Goal: Information Seeking & Learning: Learn about a topic

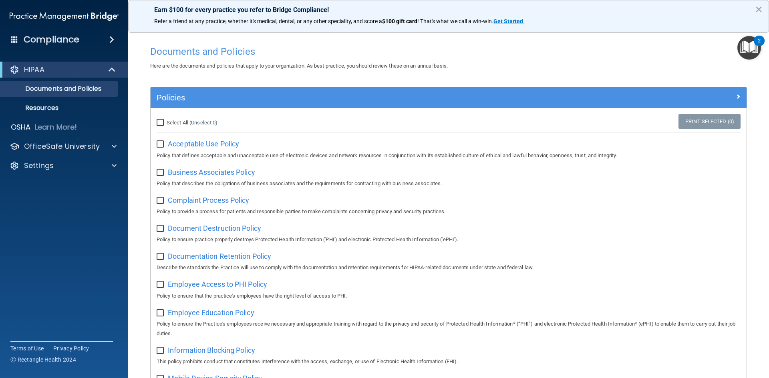
click at [213, 147] on span "Acceptable Use Policy" at bounding box center [203, 144] width 71 height 8
click at [84, 42] on div "Compliance" at bounding box center [64, 40] width 128 height 18
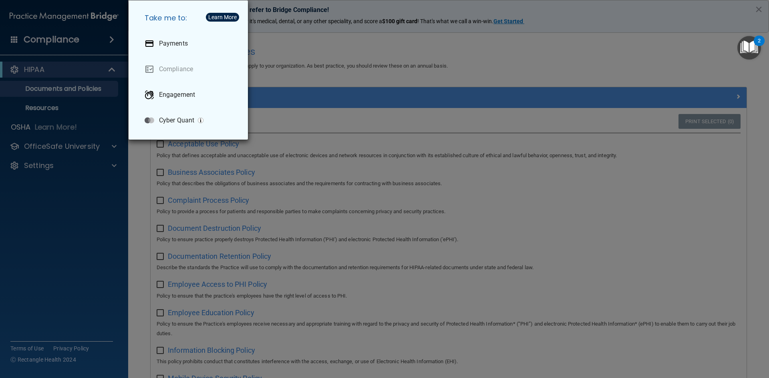
click at [134, 199] on div "Take me to: Payments Compliance Engagement Cyber Quant" at bounding box center [384, 189] width 769 height 378
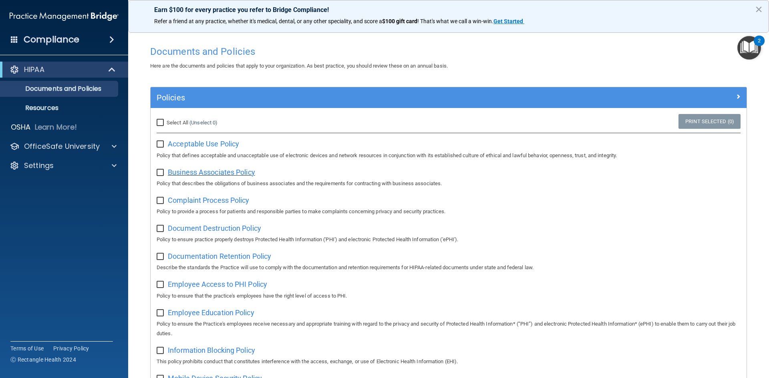
click at [207, 171] on span "Business Associates Policy" at bounding box center [211, 172] width 87 height 8
click at [238, 204] on span "Complaint Process Policy" at bounding box center [208, 200] width 81 height 8
click at [237, 229] on span "Document Destruction Policy" at bounding box center [214, 228] width 93 height 8
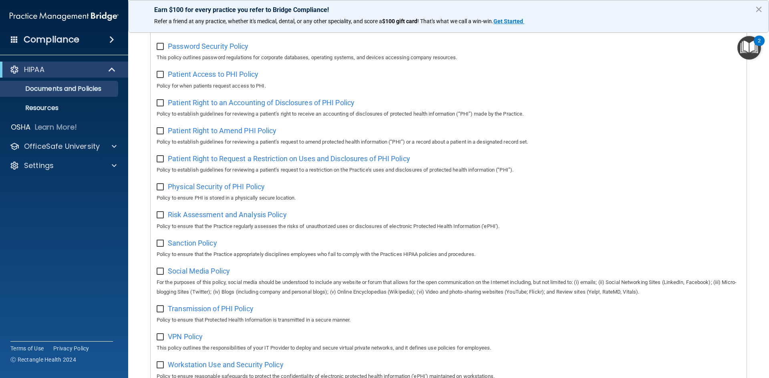
scroll to position [400, 0]
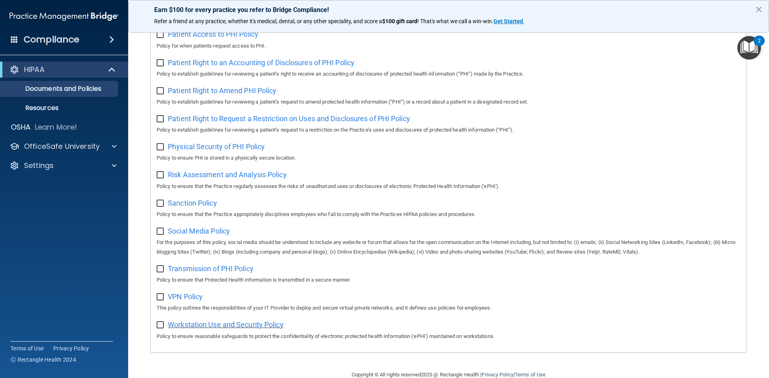
click at [200, 329] on span "Workstation Use and Security Policy" at bounding box center [226, 325] width 116 height 8
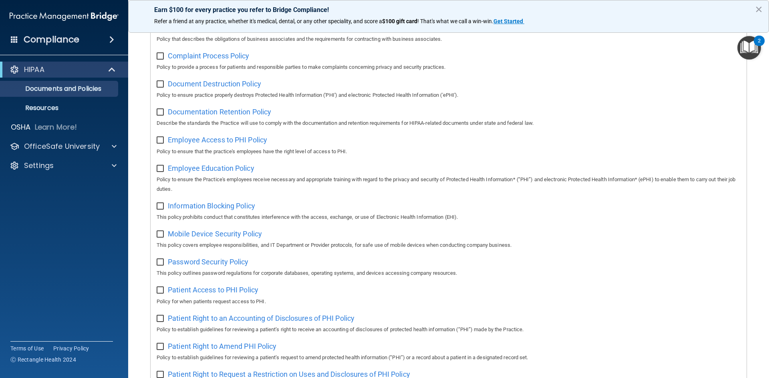
scroll to position [0, 0]
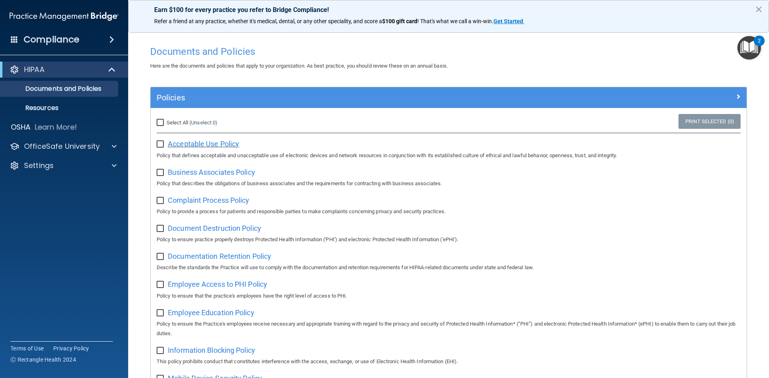
click at [207, 143] on span "Acceptable Use Policy" at bounding box center [203, 144] width 71 height 8
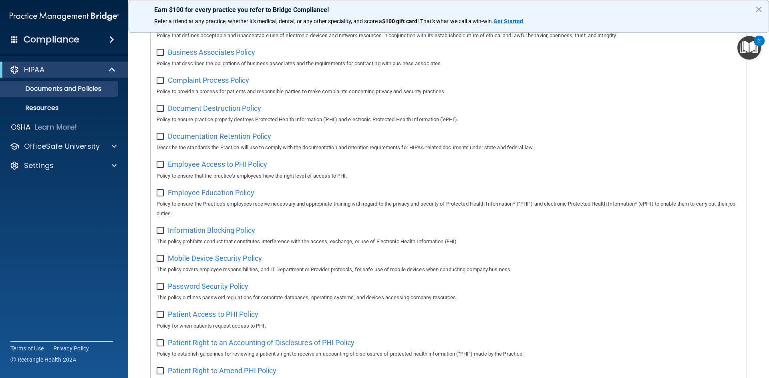
scroll to position [160, 0]
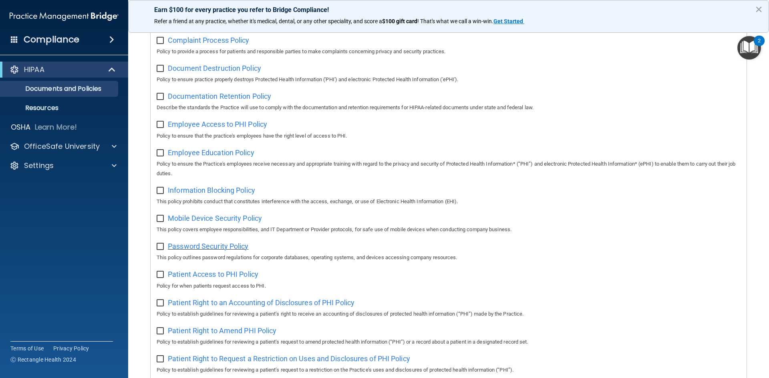
click at [223, 251] on span "Password Security Policy" at bounding box center [208, 246] width 80 height 8
click at [90, 167] on div "Settings" at bounding box center [53, 166] width 99 height 10
click at [64, 185] on p "My Account" at bounding box center [59, 185] width 109 height 8
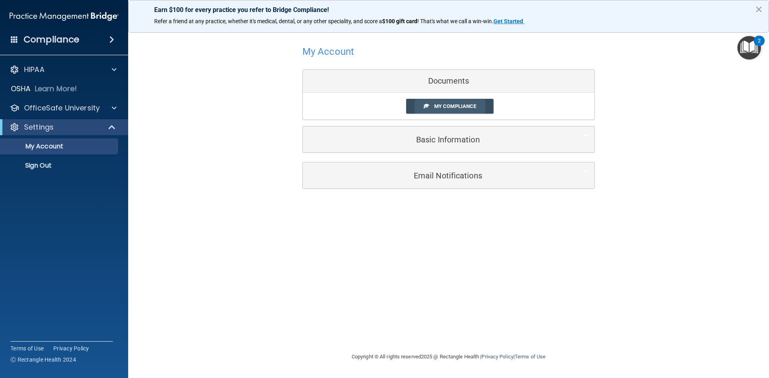
click at [444, 106] on span "My Compliance" at bounding box center [455, 106] width 42 height 6
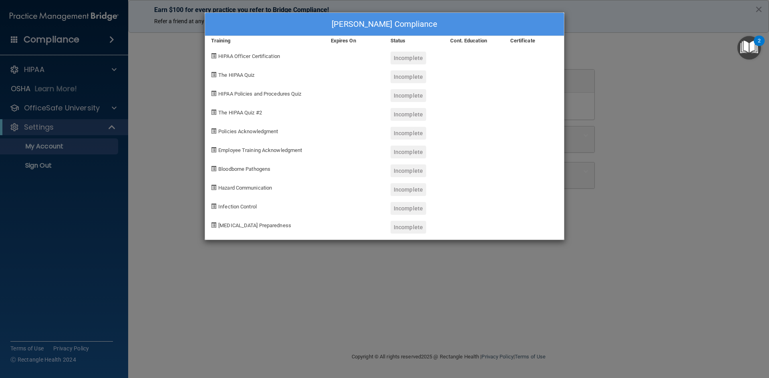
click at [227, 56] on span "HIPAA Officer Certification" at bounding box center [249, 56] width 62 height 6
click at [229, 56] on span "HIPAA Officer Certification" at bounding box center [249, 56] width 62 height 6
click at [251, 94] on span "HIPAA Policies and Procedures Quiz" at bounding box center [259, 94] width 83 height 6
click at [267, 178] on div "Hazard Communication" at bounding box center [265, 186] width 120 height 19
click at [552, 153] on div at bounding box center [534, 149] width 60 height 19
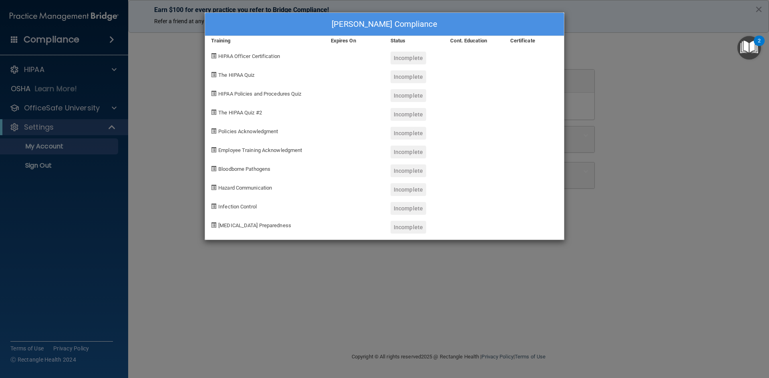
click at [211, 56] on span at bounding box center [213, 55] width 5 height 5
click at [213, 55] on span at bounding box center [213, 55] width 5 height 5
click at [217, 42] on div "Training" at bounding box center [265, 41] width 120 height 10
click at [196, 49] on div "Carolina Camberos's Compliance Training Expires On Status Cont. Education Certi…" at bounding box center [384, 189] width 769 height 378
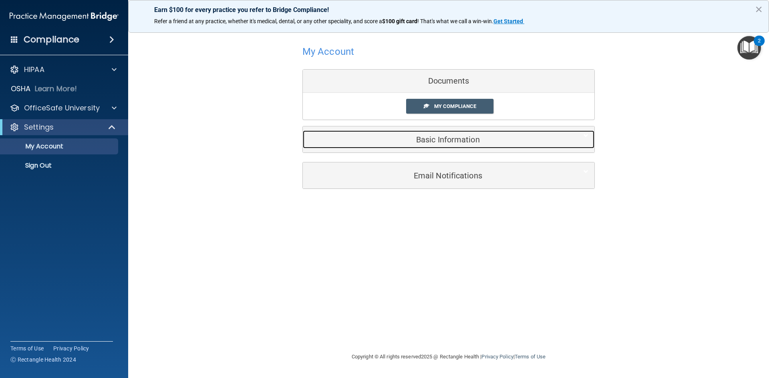
click at [384, 147] on div "Basic Information" at bounding box center [436, 140] width 267 height 18
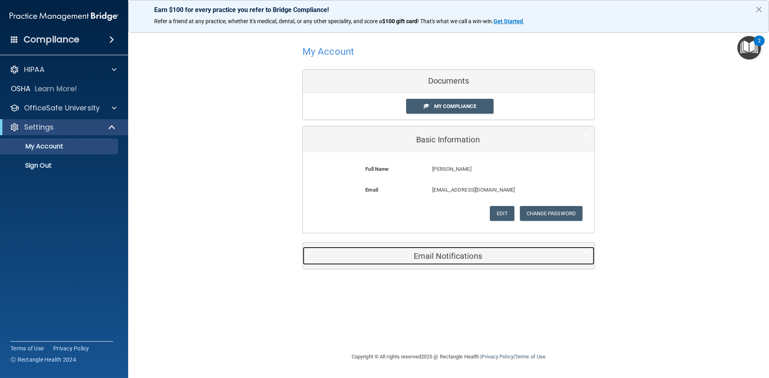
click at [338, 254] on h5 "Email Notifications" at bounding box center [436, 256] width 255 height 9
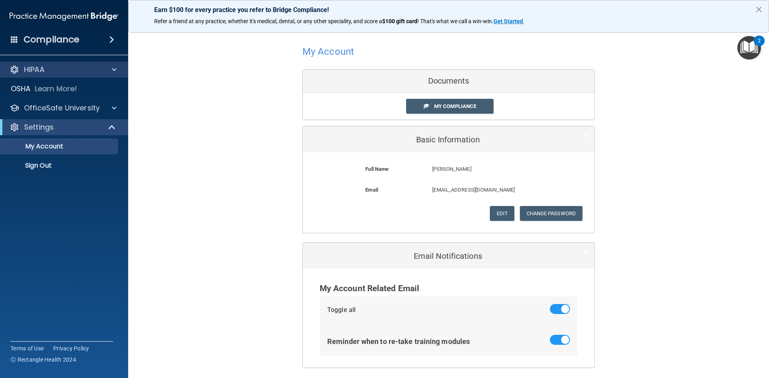
click at [50, 66] on div "HIPAA" at bounding box center [64, 70] width 129 height 16
click at [115, 71] on span at bounding box center [114, 70] width 5 height 10
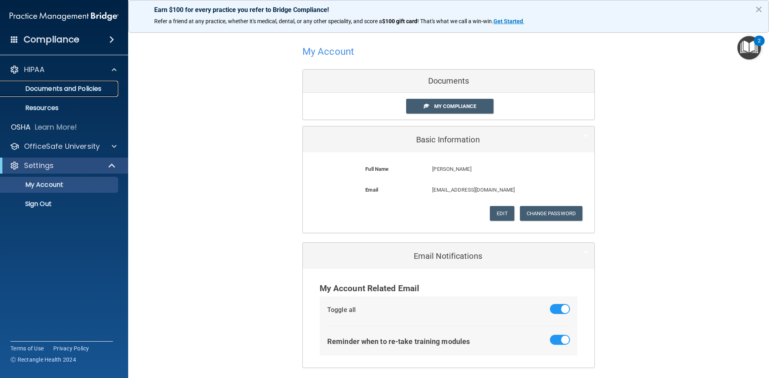
click at [56, 90] on p "Documents and Policies" at bounding box center [59, 89] width 109 height 8
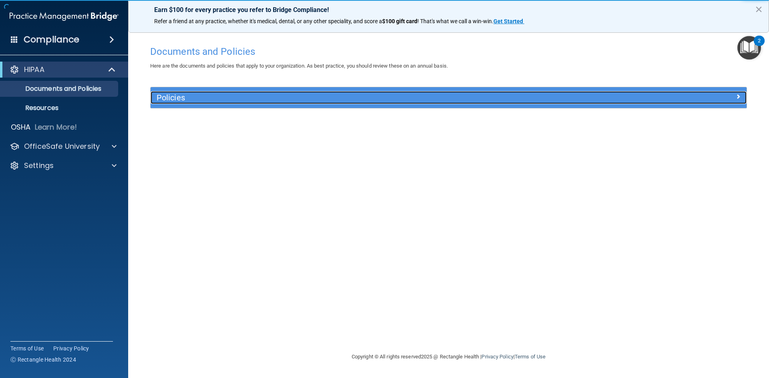
click at [181, 102] on h5 "Policies" at bounding box center [374, 97] width 435 height 9
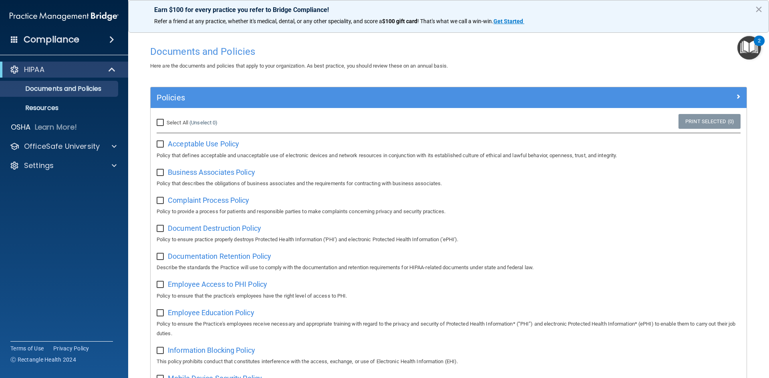
click at [162, 143] on input "checkbox" at bounding box center [161, 144] width 9 height 6
checkbox input "true"
click at [163, 176] on input "checkbox" at bounding box center [161, 173] width 9 height 6
checkbox input "true"
click at [161, 201] on input "checkbox" at bounding box center [161, 201] width 9 height 6
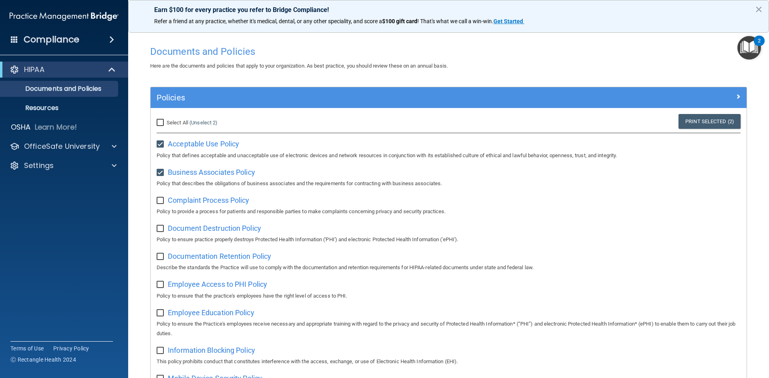
checkbox input "true"
click at [161, 123] on input "Select All (Unselect 3) Unselect All" at bounding box center [161, 123] width 9 height 6
checkbox input "true"
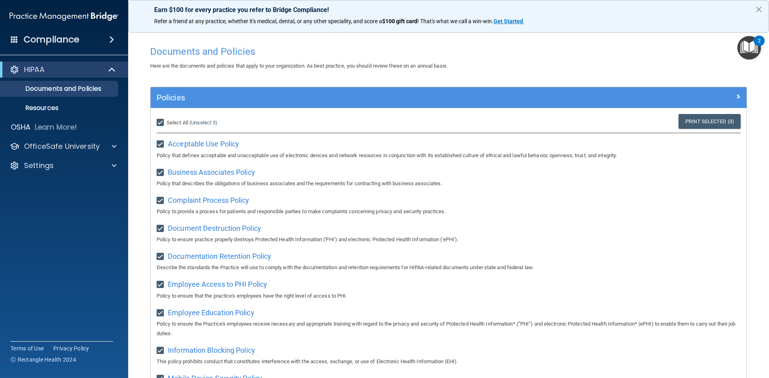
checkbox input "true"
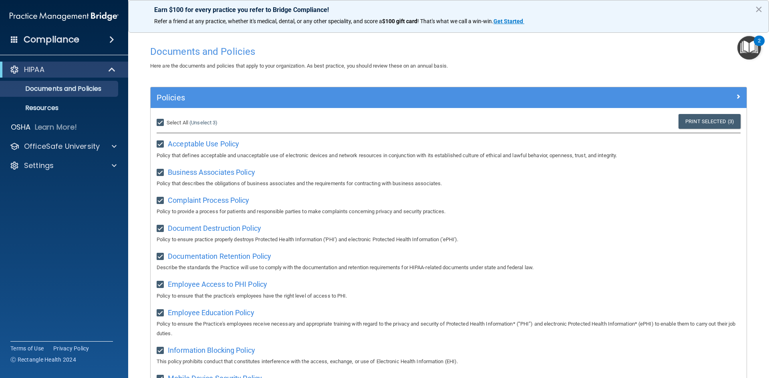
checkbox input "true"
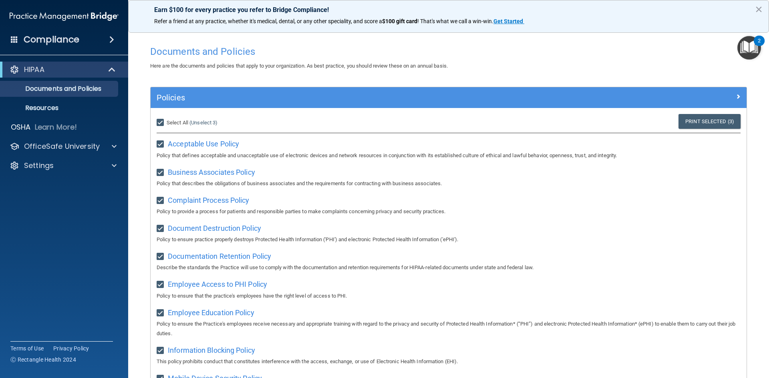
checkbox input "true"
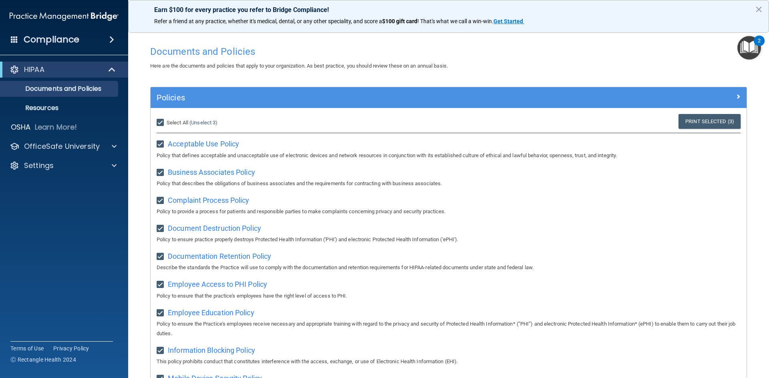
checkbox input "true"
click at [507, 23] on strong "Get Started" at bounding box center [508, 21] width 30 height 6
click at [757, 12] on button "×" at bounding box center [759, 9] width 8 height 13
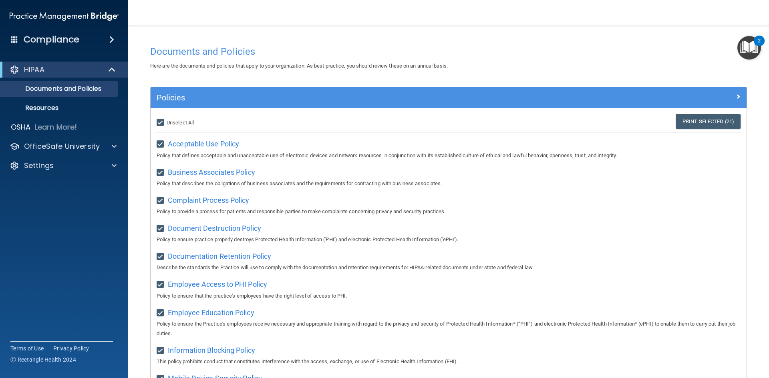
click at [756, 41] on div "2" at bounding box center [758, 41] width 11 height 10
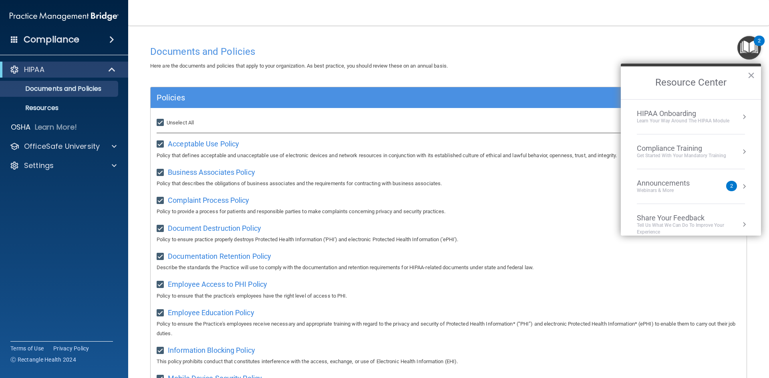
click at [673, 113] on div "HIPAA Onboarding" at bounding box center [683, 113] width 92 height 9
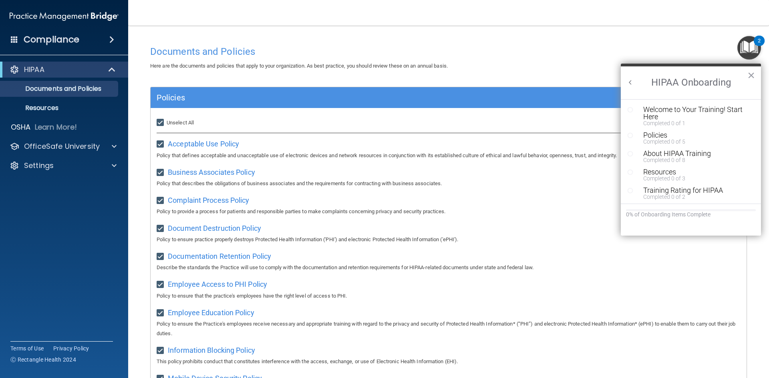
click at [656, 110] on div "Welcome to Your Training! Start Here" at bounding box center [693, 113] width 101 height 14
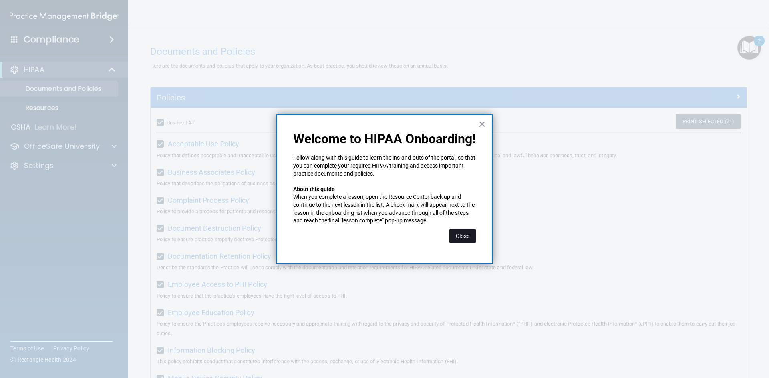
click at [472, 230] on button "Close" at bounding box center [462, 236] width 26 height 14
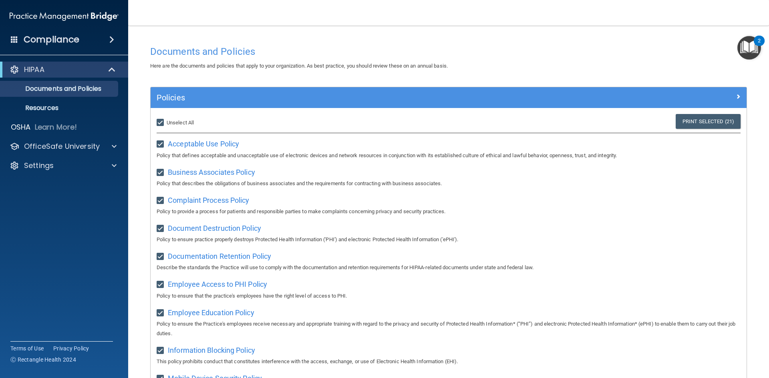
click at [745, 52] on img "Open Resource Center, 2 new notifications" at bounding box center [749, 48] width 24 height 24
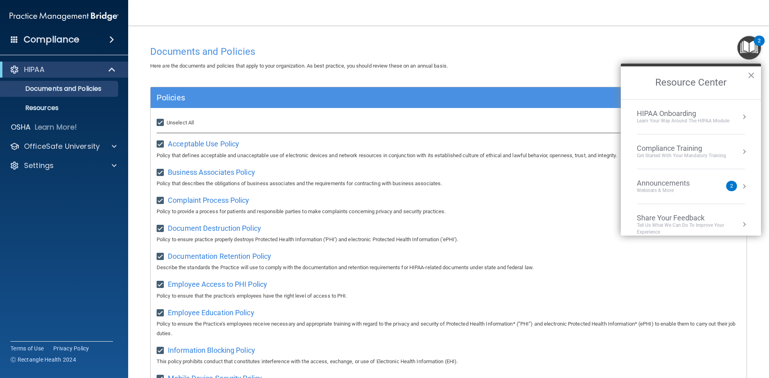
click at [650, 145] on div "Compliance Training" at bounding box center [681, 148] width 89 height 9
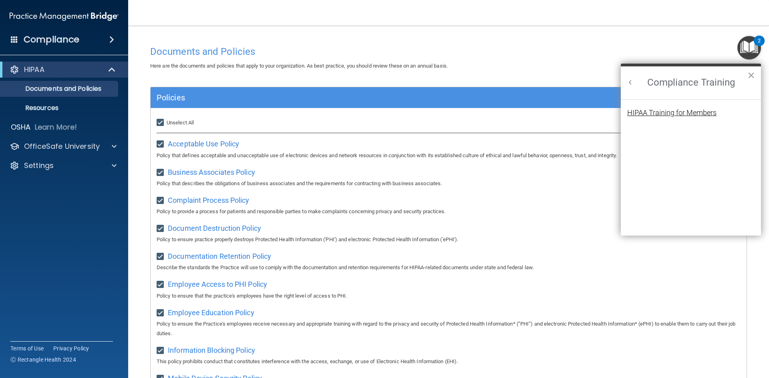
click at [657, 115] on div "HIPAA Training for Members" at bounding box center [671, 112] width 89 height 7
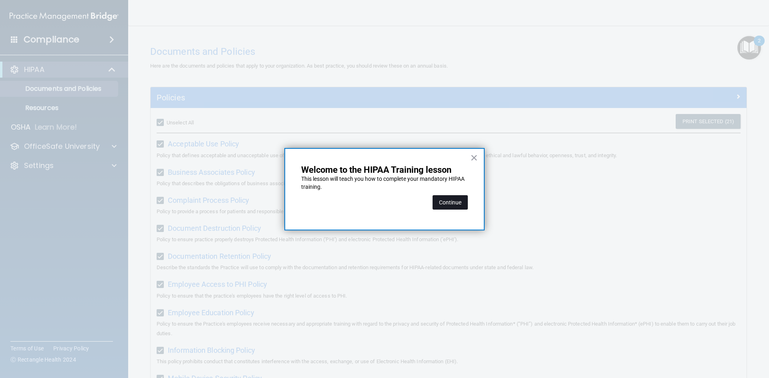
click at [451, 202] on button "Continue" at bounding box center [449, 202] width 35 height 14
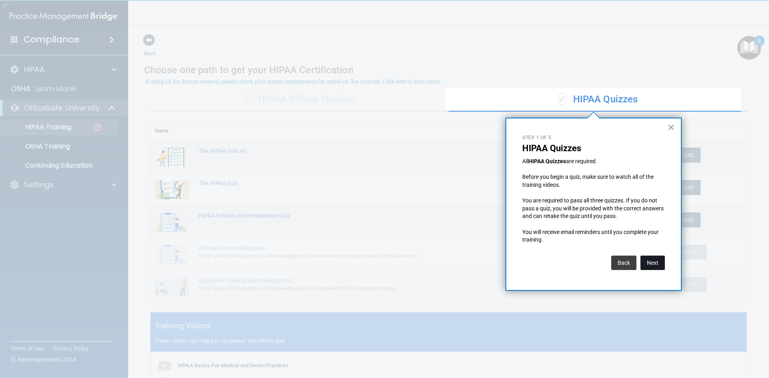
click at [644, 261] on button "Next" at bounding box center [652, 263] width 24 height 14
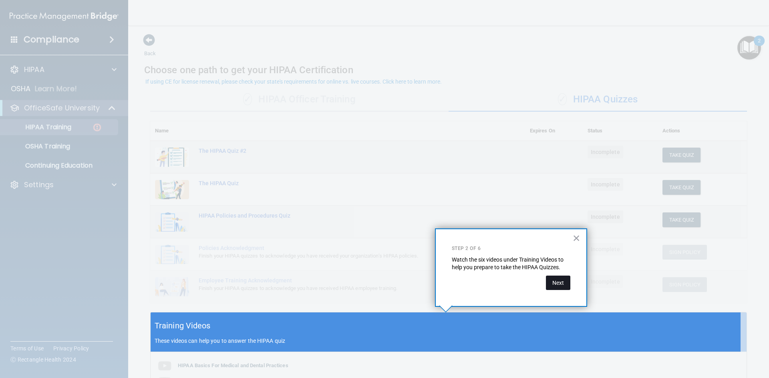
click at [560, 283] on button "Next" at bounding box center [558, 283] width 24 height 14
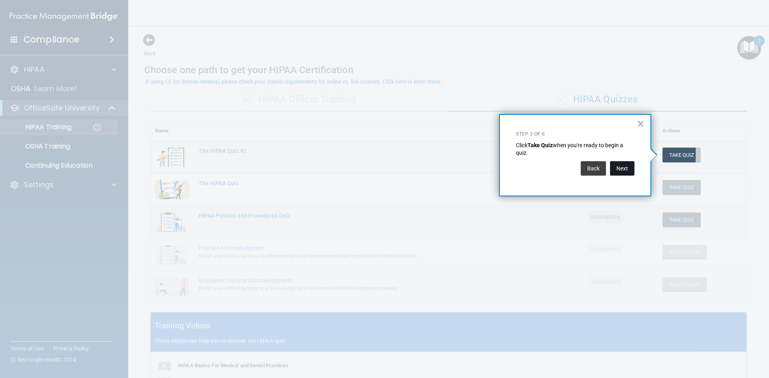
click at [628, 165] on button "Next" at bounding box center [622, 168] width 24 height 14
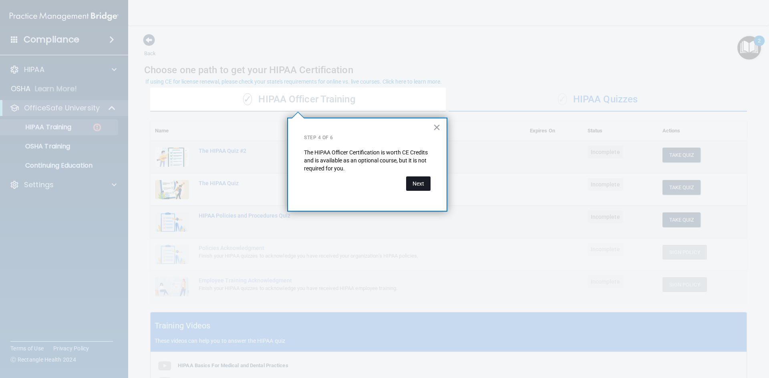
click at [425, 179] on button "Next" at bounding box center [418, 184] width 24 height 14
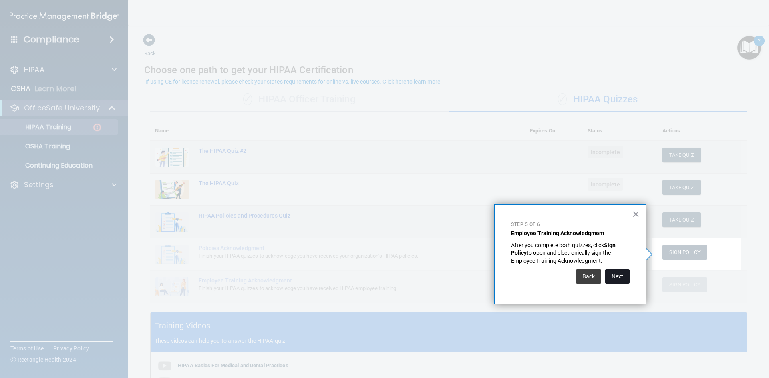
click at [608, 271] on button "Next" at bounding box center [617, 276] width 24 height 14
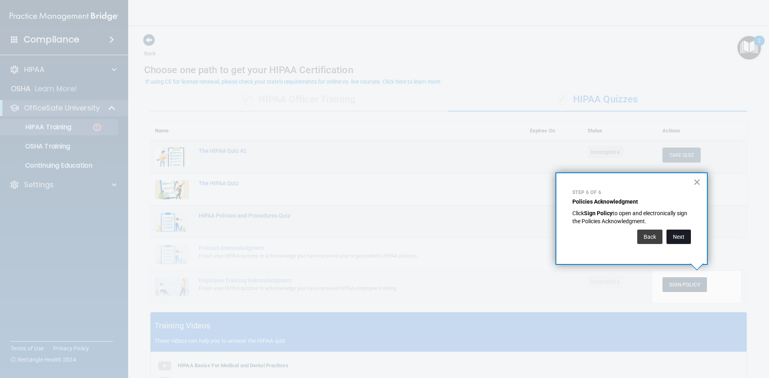
click at [671, 237] on button "Next" at bounding box center [678, 237] width 24 height 14
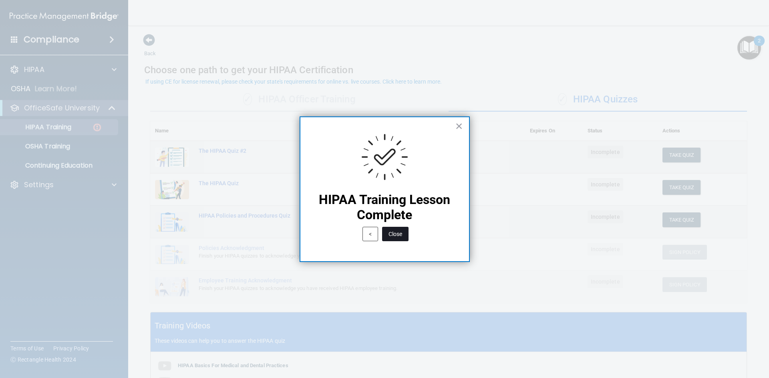
click at [392, 233] on button "Close" at bounding box center [395, 234] width 26 height 14
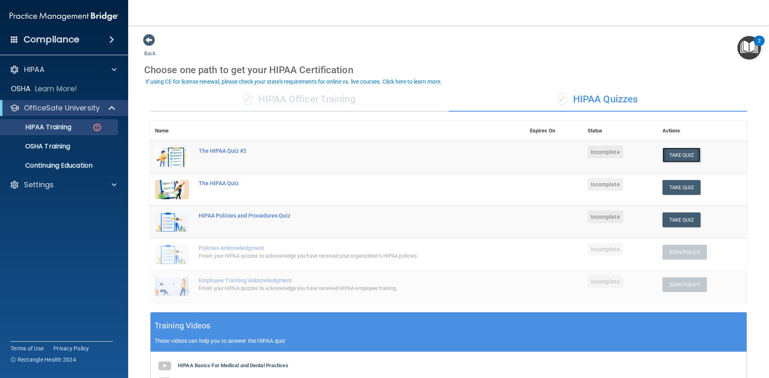
click at [673, 154] on button "Take Quiz" at bounding box center [681, 155] width 38 height 15
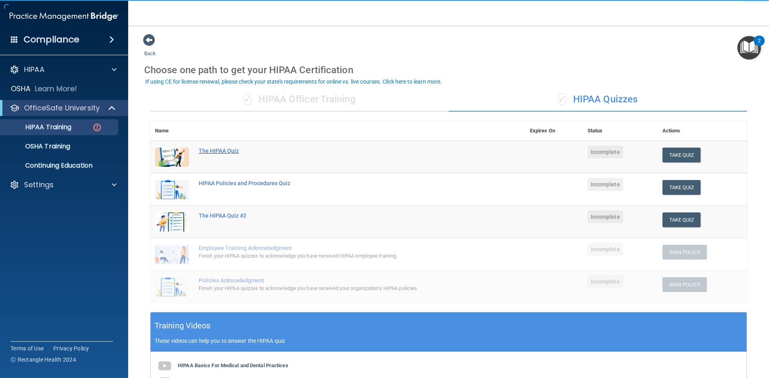
click at [212, 153] on div "The HIPAA Quiz" at bounding box center [342, 151] width 286 height 6
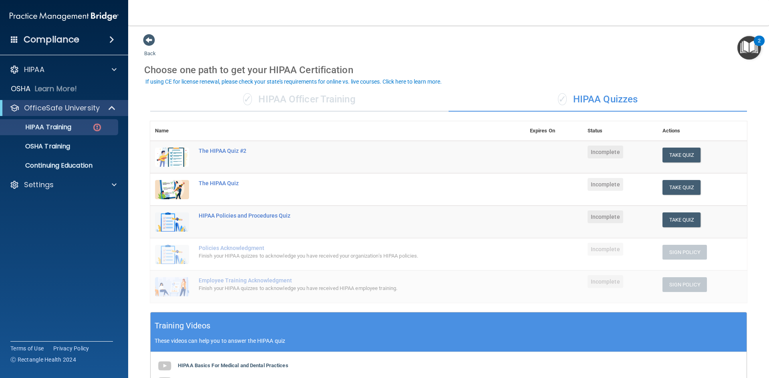
click at [272, 100] on div "✓ HIPAA Officer Training" at bounding box center [299, 100] width 298 height 24
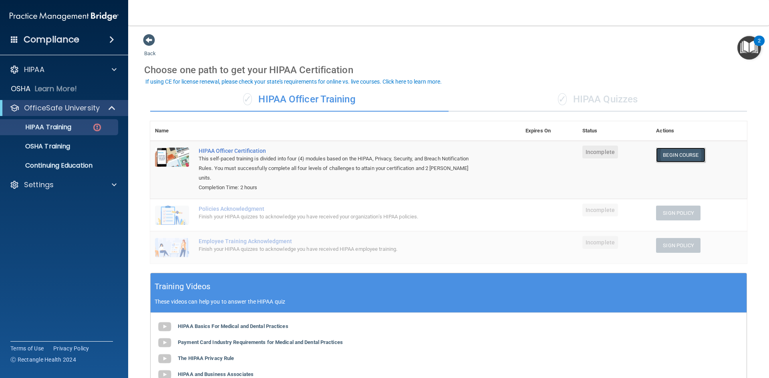
click at [675, 155] on link "Begin Course" at bounding box center [680, 155] width 49 height 15
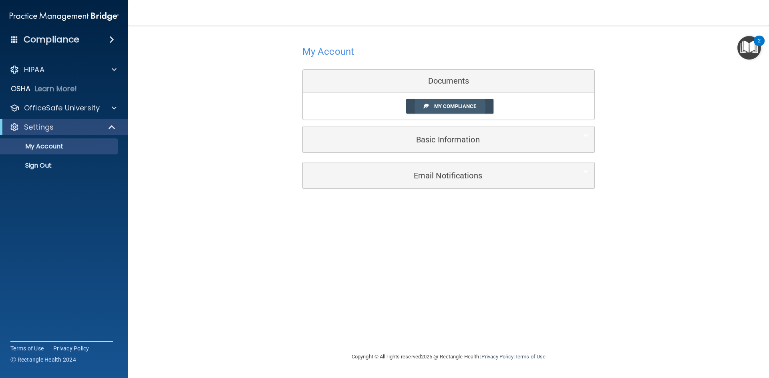
click at [474, 112] on link "My Compliance" at bounding box center [450, 106] width 88 height 15
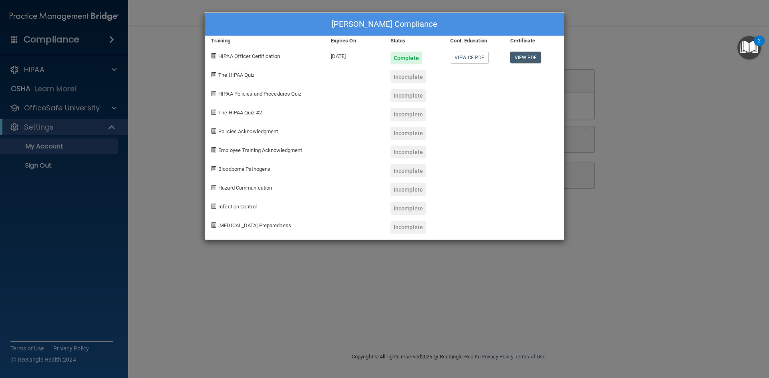
click at [412, 79] on div "Incomplete" at bounding box center [408, 76] width 36 height 13
click at [212, 73] on span at bounding box center [213, 74] width 5 height 5
click at [214, 74] on span at bounding box center [213, 74] width 5 height 5
click at [405, 77] on div "Incomplete" at bounding box center [408, 76] width 36 height 13
click at [237, 78] on div "The HIPAA Quiz" at bounding box center [265, 73] width 120 height 19
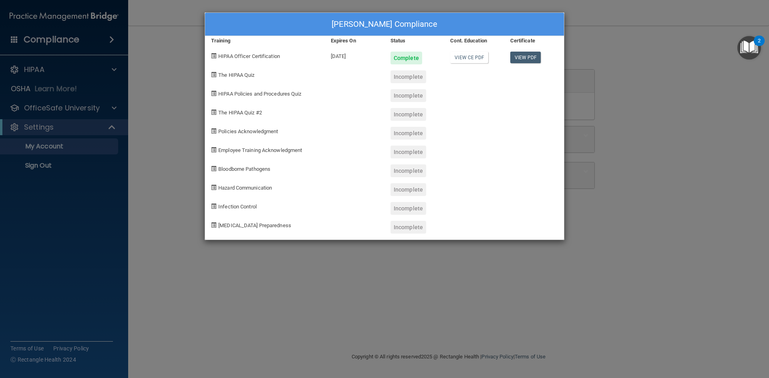
click at [204, 76] on div "Carolina Camberos's Compliance Training Expires On Status Cont. Education Certi…" at bounding box center [384, 189] width 769 height 378
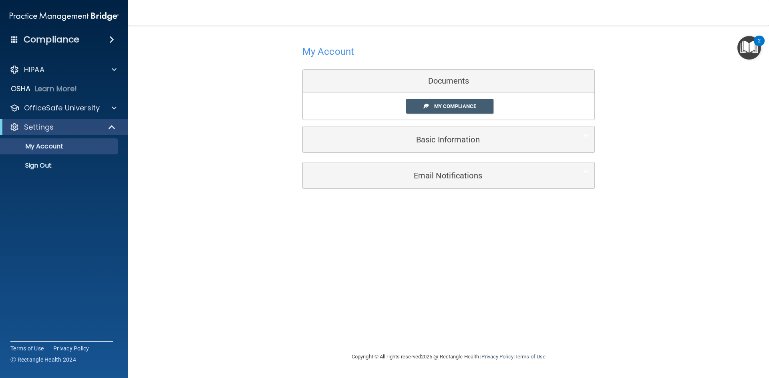
click at [537, 92] on div "Documents" at bounding box center [448, 81] width 291 height 23
click at [474, 104] on span "My Compliance" at bounding box center [455, 106] width 42 height 6
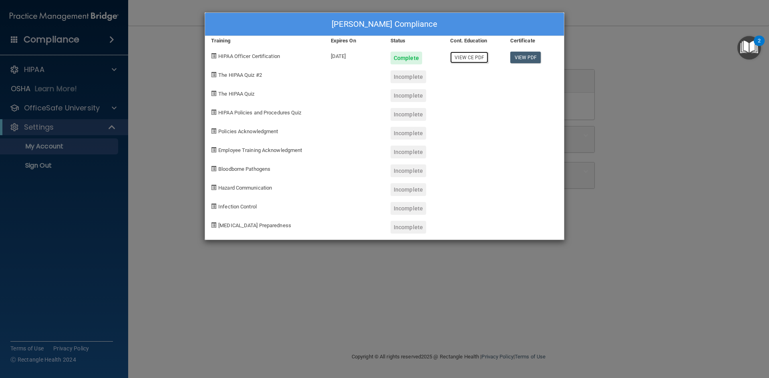
click at [485, 52] on link "View CE PDF" at bounding box center [469, 58] width 38 height 12
click at [411, 77] on div "Incomplete" at bounding box center [408, 76] width 36 height 13
click at [333, 83] on div at bounding box center [355, 92] width 60 height 19
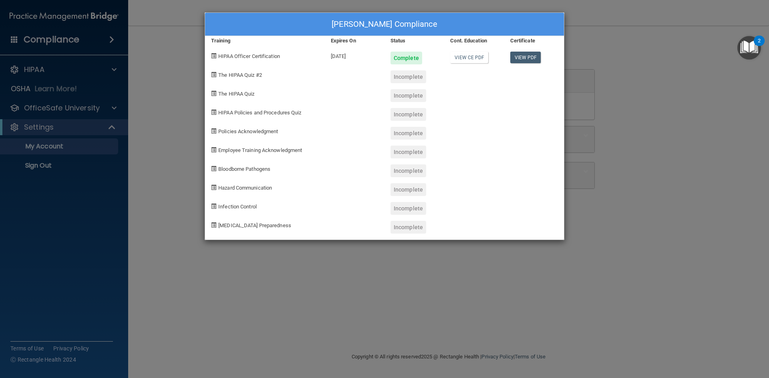
click at [249, 70] on div "The HIPAA Quiz #2" at bounding box center [265, 73] width 120 height 19
click at [214, 73] on span at bounding box center [213, 74] width 5 height 5
click at [566, 129] on div "Carolina Camberos's Compliance Training Expires On Status Cont. Education Certi…" at bounding box center [384, 189] width 769 height 378
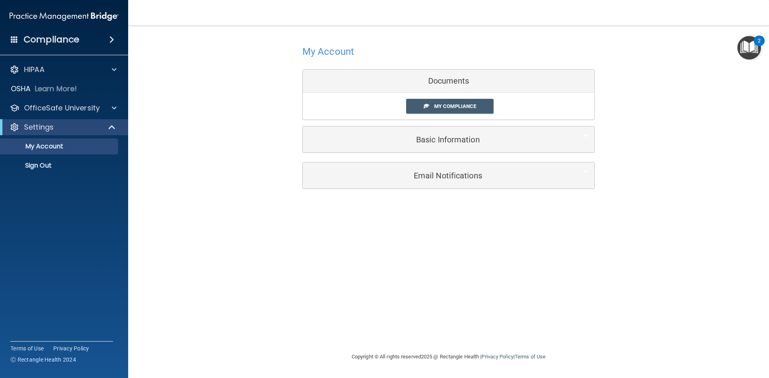
click at [502, 103] on div "My Compliance" at bounding box center [460, 106] width 121 height 15
click at [446, 83] on div "Documents" at bounding box center [448, 81] width 291 height 23
click at [320, 49] on h4 "My Account" at bounding box center [328, 51] width 52 height 10
click at [81, 34] on div "Compliance" at bounding box center [64, 40] width 128 height 18
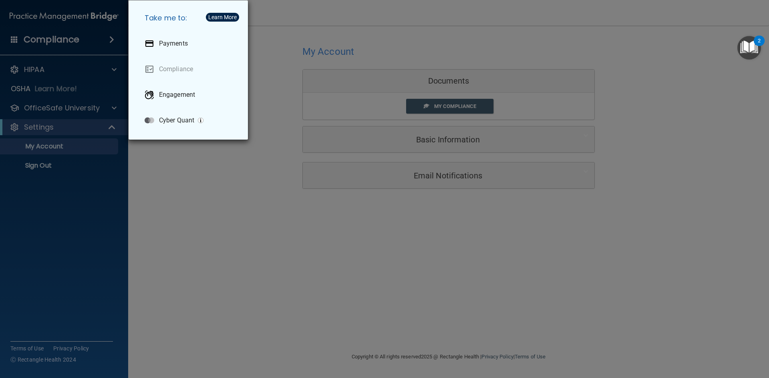
click at [79, 79] on div "Take me to: Payments Compliance Engagement Cyber Quant" at bounding box center [384, 189] width 769 height 378
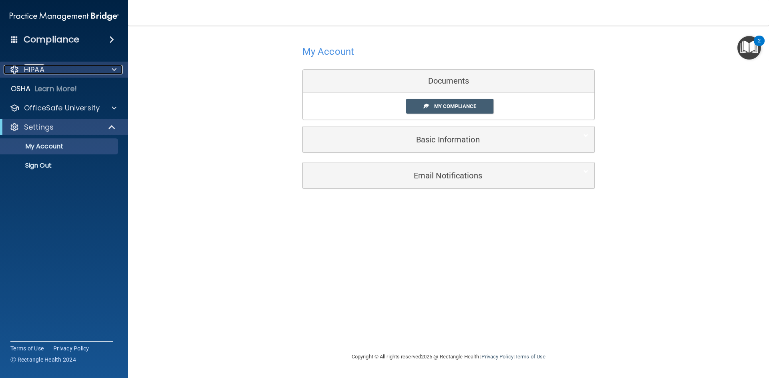
click at [121, 68] on div at bounding box center [113, 70] width 20 height 10
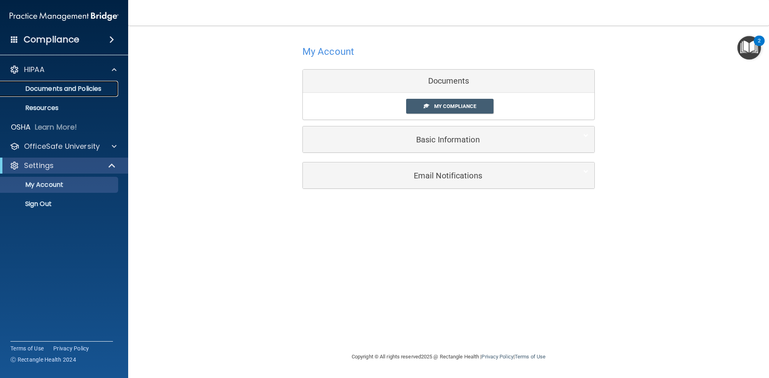
click at [105, 84] on link "Documents and Policies" at bounding box center [55, 89] width 126 height 16
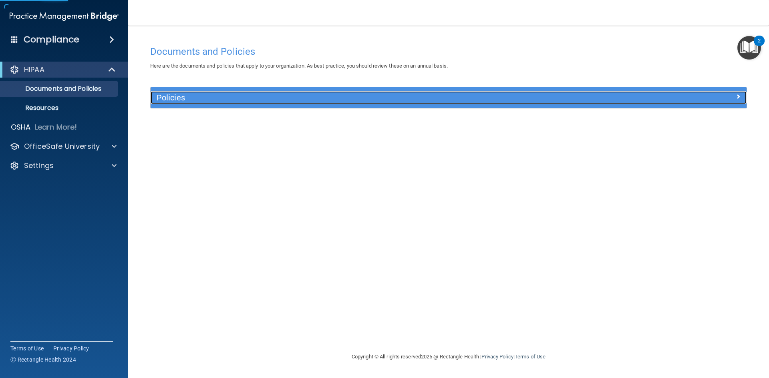
click at [197, 94] on h5 "Policies" at bounding box center [374, 97] width 435 height 9
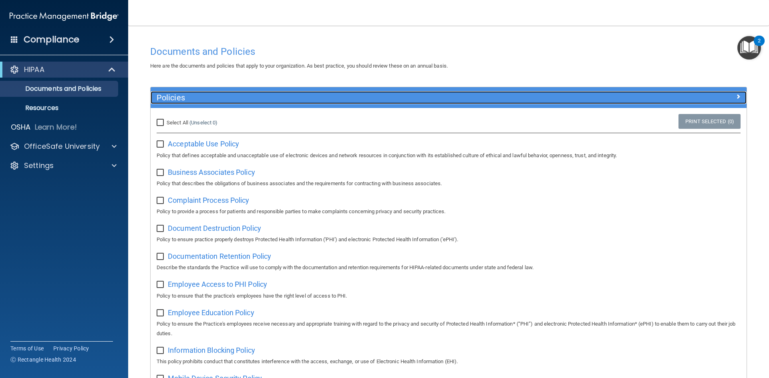
click at [198, 95] on h5 "Policies" at bounding box center [374, 97] width 435 height 9
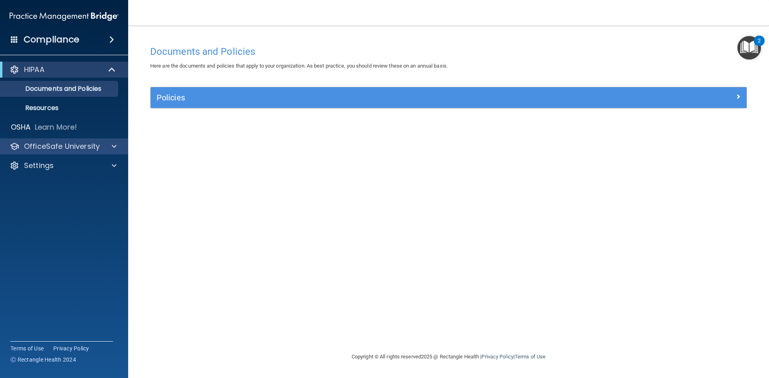
click at [44, 141] on div "OfficeSafe University" at bounding box center [64, 147] width 129 height 16
click at [54, 165] on div "Settings" at bounding box center [53, 166] width 99 height 10
click at [209, 191] on div "Documents and Policies Here are the documents and policies that apply to your o…" at bounding box center [448, 197] width 609 height 311
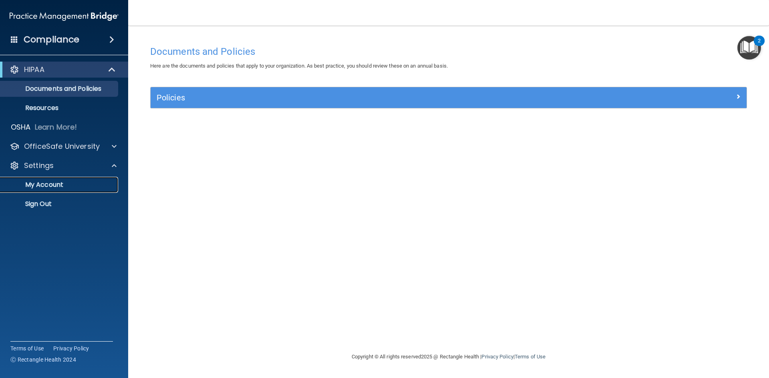
click at [62, 181] on p "My Account" at bounding box center [59, 185] width 109 height 8
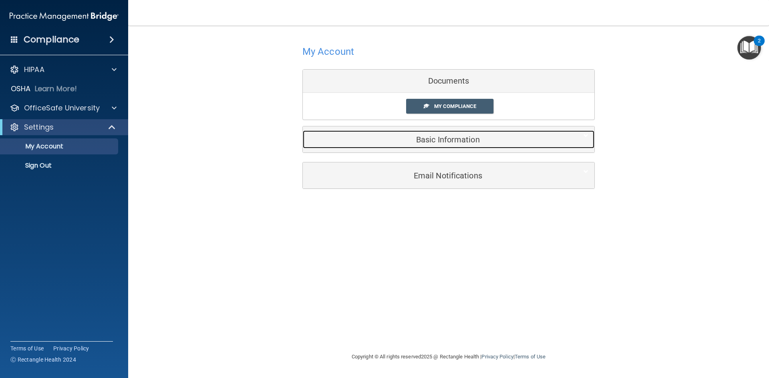
click at [462, 138] on h5 "Basic Information" at bounding box center [436, 139] width 255 height 9
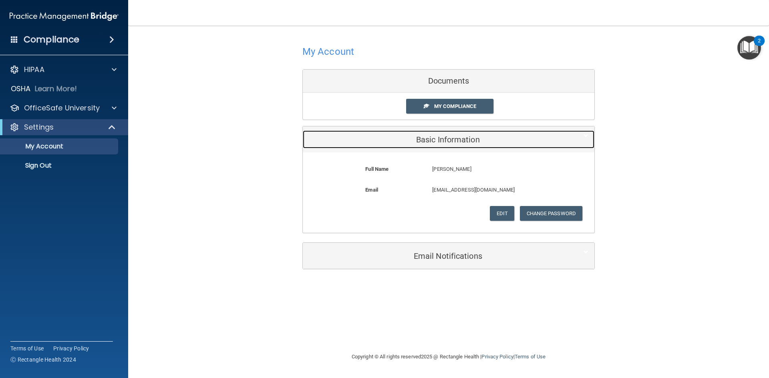
click at [462, 138] on h5 "Basic Information" at bounding box center [436, 139] width 255 height 9
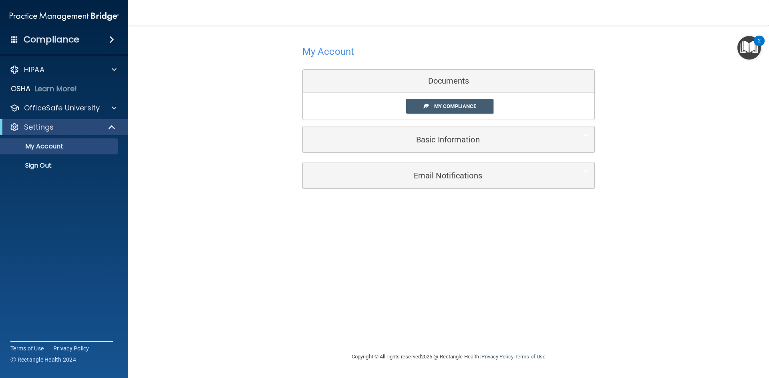
click at [519, 102] on div "My Compliance" at bounding box center [460, 106] width 121 height 15
click at [436, 82] on div "Documents" at bounding box center [448, 81] width 291 height 23
click at [436, 101] on link "My Compliance" at bounding box center [450, 106] width 88 height 15
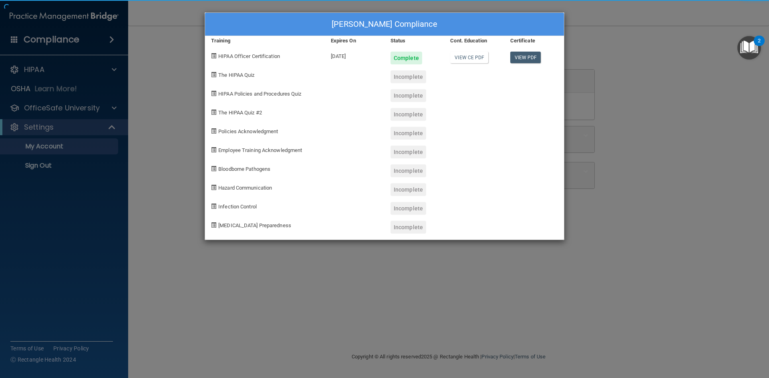
click at [424, 110] on div "Carolina Camberos's Compliance Training Expires On Status Cont. Education Certi…" at bounding box center [385, 126] width 360 height 228
drag, startPoint x: 239, startPoint y: 76, endPoint x: 232, endPoint y: 78, distance: 7.2
click at [238, 76] on span "The HIPAA Quiz" at bounding box center [236, 75] width 36 height 6
click at [214, 77] on span at bounding box center [213, 74] width 5 height 5
click at [214, 74] on span at bounding box center [213, 74] width 5 height 5
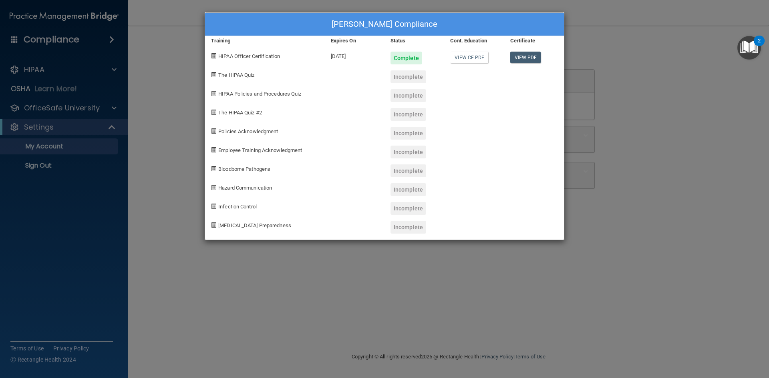
drag, startPoint x: 233, startPoint y: 75, endPoint x: 370, endPoint y: 78, distance: 137.8
click at [233, 75] on span "The HIPAA Quiz" at bounding box center [236, 75] width 36 height 6
drag, startPoint x: 383, startPoint y: 80, endPoint x: 404, endPoint y: 80, distance: 21.2
click at [384, 80] on div "The HIPAA Quiz Incomplete" at bounding box center [384, 73] width 359 height 19
click at [408, 80] on div "Incomplete" at bounding box center [408, 76] width 36 height 13
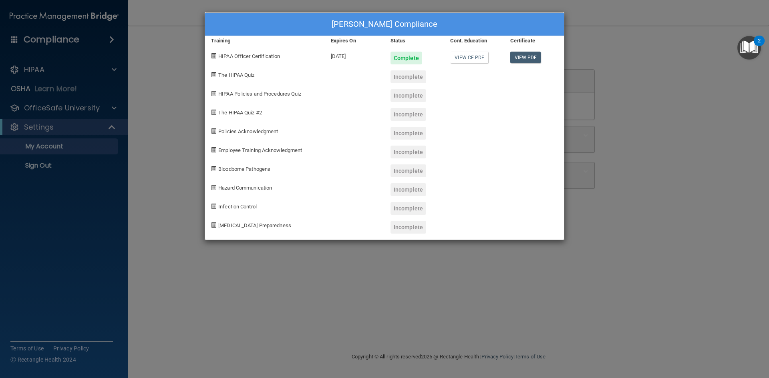
click at [408, 80] on div "Incomplete" at bounding box center [408, 76] width 36 height 13
drag, startPoint x: 406, startPoint y: 80, endPoint x: 417, endPoint y: 97, distance: 20.7
click at [406, 80] on div "Incomplete" at bounding box center [408, 76] width 36 height 13
click at [394, 107] on div "Incomplete" at bounding box center [414, 111] width 60 height 19
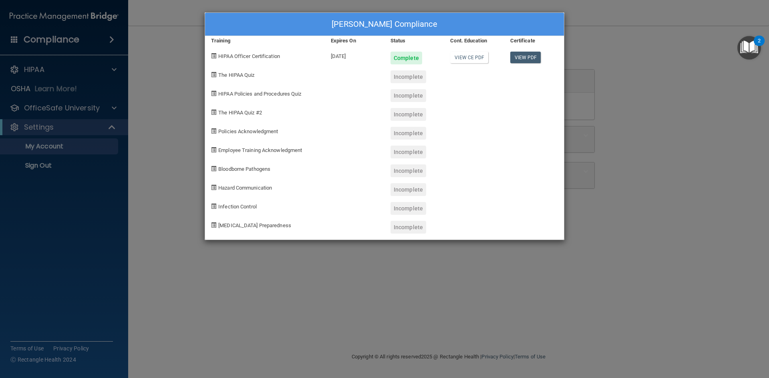
click at [385, 22] on div "Carolina Camberos's Compliance" at bounding box center [384, 24] width 359 height 23
click at [331, 69] on div at bounding box center [355, 73] width 60 height 19
click at [229, 76] on span "The HIPAA Quiz" at bounding box center [236, 75] width 36 height 6
click at [212, 71] on div "The HIPAA Quiz" at bounding box center [265, 73] width 120 height 19
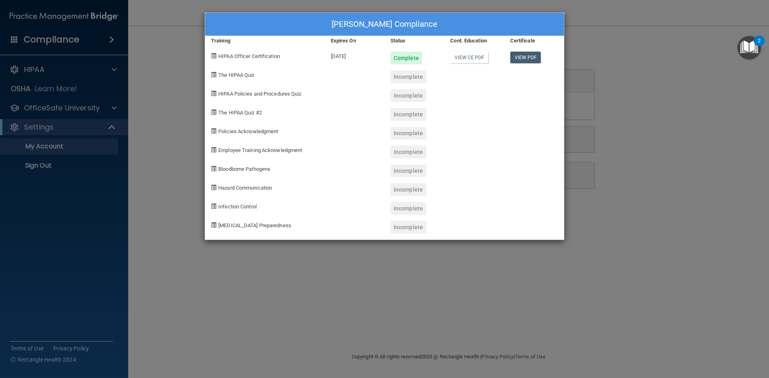
click at [213, 76] on span at bounding box center [213, 74] width 5 height 5
click at [222, 79] on div "The HIPAA Quiz" at bounding box center [265, 73] width 120 height 19
click at [239, 79] on div "The HIPAA Quiz" at bounding box center [265, 73] width 120 height 19
click at [235, 72] on span "The HIPAA Quiz" at bounding box center [236, 75] width 36 height 6
click at [206, 74] on div "The HIPAA Quiz" at bounding box center [265, 73] width 120 height 19
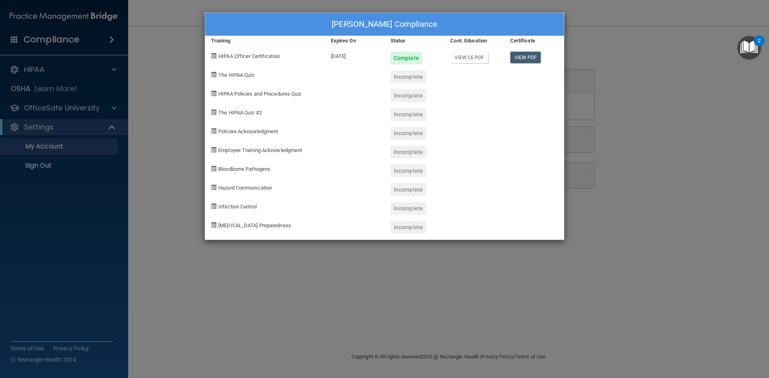
click at [217, 74] on div "The HIPAA Quiz" at bounding box center [265, 73] width 120 height 19
click at [214, 74] on span at bounding box center [213, 74] width 5 height 5
drag, startPoint x: 214, startPoint y: 74, endPoint x: 221, endPoint y: 88, distance: 15.8
click at [214, 76] on span at bounding box center [213, 74] width 5 height 5
drag, startPoint x: 221, startPoint y: 88, endPoint x: 223, endPoint y: 104, distance: 15.7
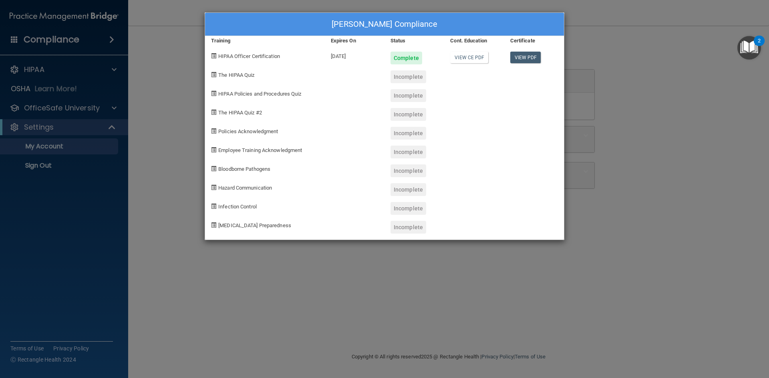
click at [221, 90] on div "HIPAA Policies and Procedures Quiz" at bounding box center [265, 92] width 120 height 19
click at [223, 104] on div "The HIPAA Quiz #2" at bounding box center [265, 111] width 120 height 19
click at [239, 113] on span "The HIPAA Quiz #2" at bounding box center [240, 113] width 44 height 6
drag, startPoint x: 219, startPoint y: 72, endPoint x: 216, endPoint y: 78, distance: 6.3
click at [219, 73] on span "The HIPAA Quiz" at bounding box center [236, 75] width 36 height 6
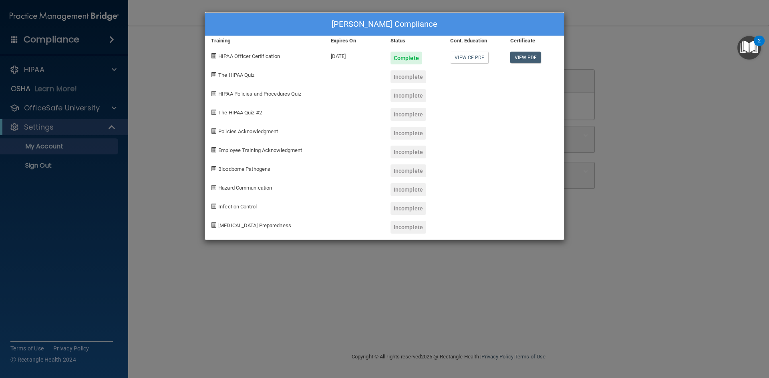
click at [215, 78] on div "The HIPAA Quiz" at bounding box center [265, 73] width 120 height 19
drag, startPoint x: 232, startPoint y: 78, endPoint x: 284, endPoint y: 82, distance: 52.6
click at [235, 78] on span "The HIPAA Quiz" at bounding box center [236, 75] width 36 height 6
click at [284, 82] on div "The HIPAA Quiz" at bounding box center [265, 73] width 120 height 19
click at [606, 29] on div "Carolina Camberos's Compliance Training Expires On Status Cont. Education Certi…" at bounding box center [384, 189] width 769 height 378
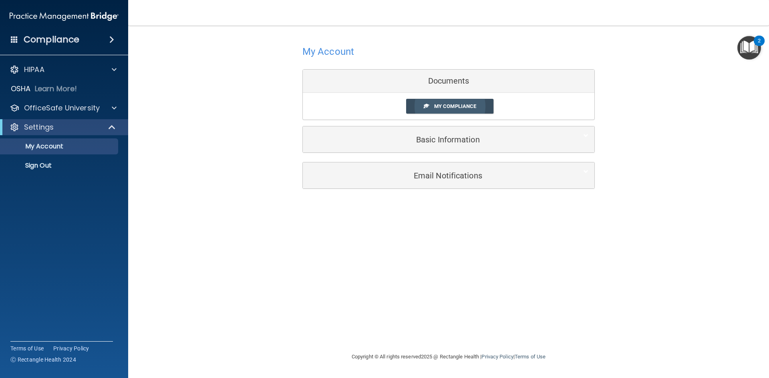
click at [442, 113] on link "My Compliance" at bounding box center [450, 106] width 88 height 15
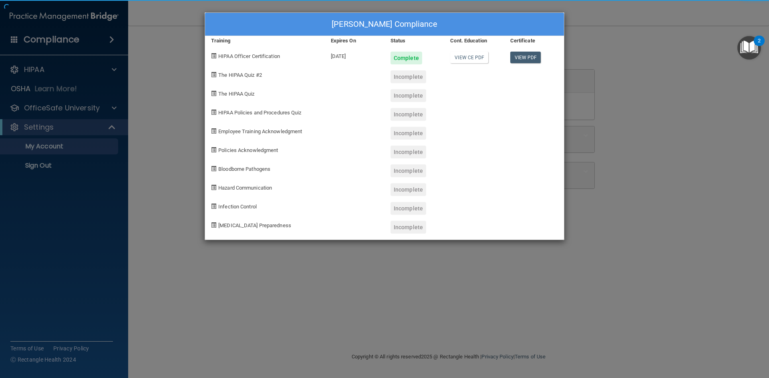
click at [445, 108] on div "Carolina Camberos's Compliance Training Expires On Status Cont. Education Certi…" at bounding box center [385, 126] width 360 height 228
click at [248, 74] on span "The HIPAA Quiz #2" at bounding box center [240, 75] width 44 height 6
click at [522, 61] on link "View PDF" at bounding box center [525, 58] width 31 height 12
click at [462, 58] on link "View CE PDF" at bounding box center [469, 58] width 38 height 12
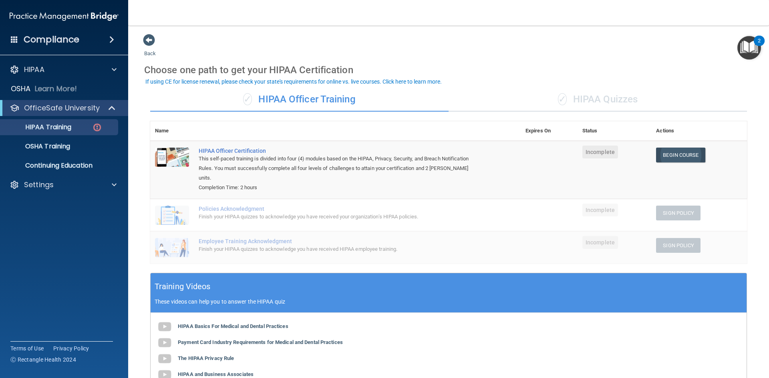
click at [658, 157] on link "Begin Course" at bounding box center [680, 155] width 49 height 15
drag, startPoint x: 221, startPoint y: 203, endPoint x: 225, endPoint y: 201, distance: 5.0
click at [223, 212] on div "Finish your HIPAA quizzes to acknowledge you have received your organization’s …" at bounding box center [340, 217] width 282 height 10
click at [610, 102] on div "✓ HIPAA Quizzes" at bounding box center [597, 100] width 298 height 24
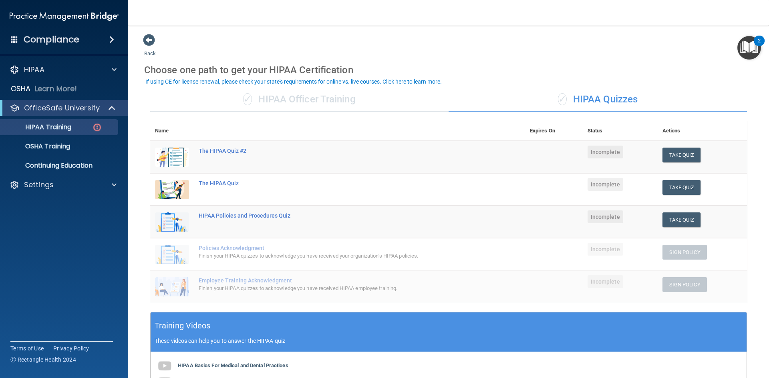
click at [292, 100] on div "✓ HIPAA Officer Training" at bounding box center [299, 100] width 298 height 24
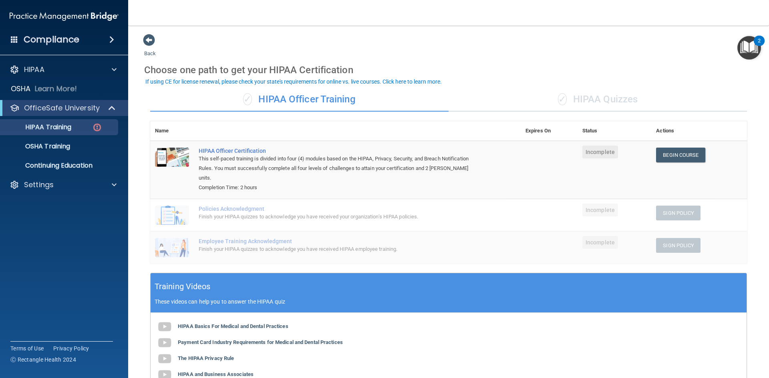
click at [594, 103] on div "✓ HIPAA Quizzes" at bounding box center [597, 100] width 298 height 24
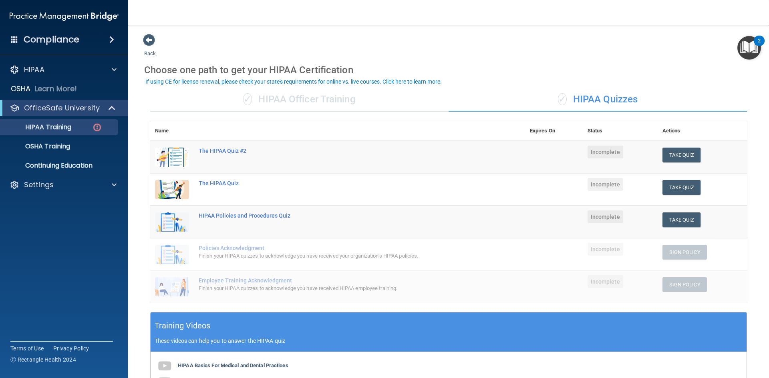
click at [349, 96] on div "✓ HIPAA Officer Training" at bounding box center [299, 100] width 298 height 24
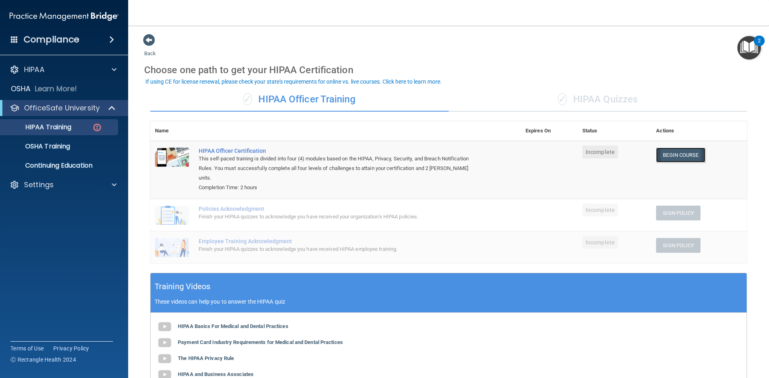
click at [688, 159] on link "Begin Course" at bounding box center [680, 155] width 49 height 15
click at [694, 158] on link "Begin Course" at bounding box center [680, 155] width 49 height 15
click at [581, 96] on div "✓ HIPAA Quizzes" at bounding box center [597, 100] width 298 height 24
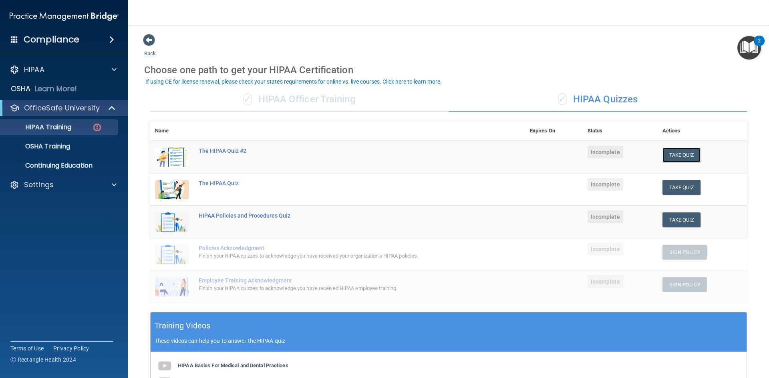
drag, startPoint x: 683, startPoint y: 153, endPoint x: 653, endPoint y: 162, distance: 31.0
click at [682, 155] on button "Take Quiz" at bounding box center [681, 155] width 38 height 15
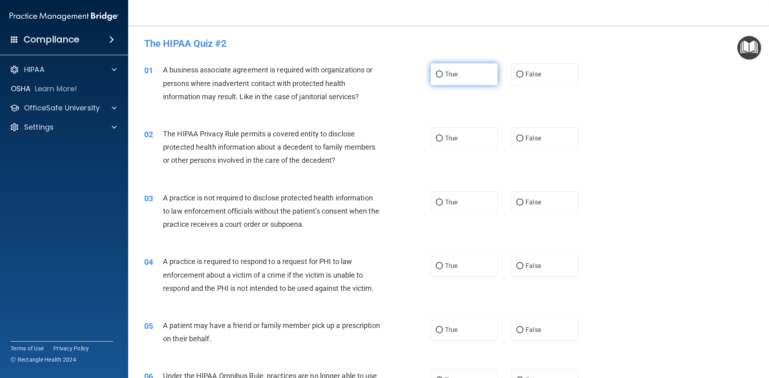
click at [433, 81] on label "True" at bounding box center [463, 74] width 67 height 22
click at [436, 78] on input "True" at bounding box center [439, 75] width 7 height 6
radio input "true"
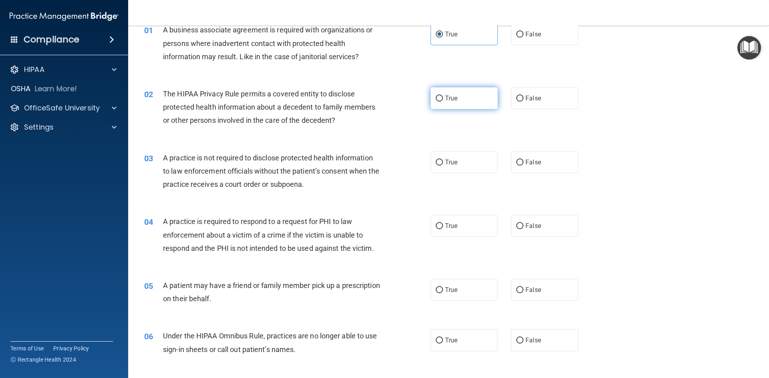
click at [464, 104] on label "True" at bounding box center [463, 98] width 67 height 22
click at [443, 102] on input "True" at bounding box center [439, 99] width 7 height 6
radio input "true"
click at [537, 164] on label "False" at bounding box center [544, 162] width 67 height 22
click at [523, 164] on input "False" at bounding box center [519, 163] width 7 height 6
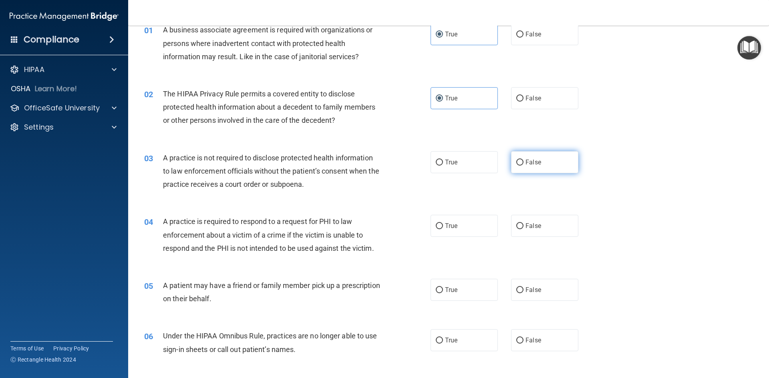
radio input "true"
click at [454, 149] on div "03 A practice is not required to disclose protected health information to law e…" at bounding box center [448, 173] width 621 height 64
click at [448, 157] on label "True" at bounding box center [463, 162] width 67 height 22
click at [443, 160] on input "True" at bounding box center [439, 163] width 7 height 6
radio input "true"
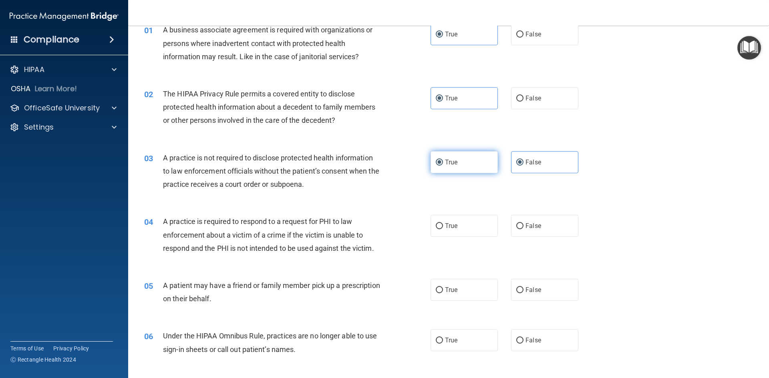
radio input "false"
click at [438, 233] on label "True" at bounding box center [463, 226] width 67 height 22
click at [438, 229] on input "True" at bounding box center [439, 226] width 7 height 6
radio input "true"
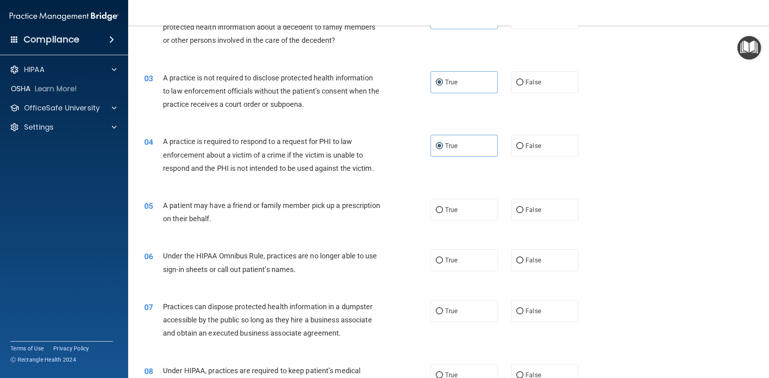
scroll to position [160, 0]
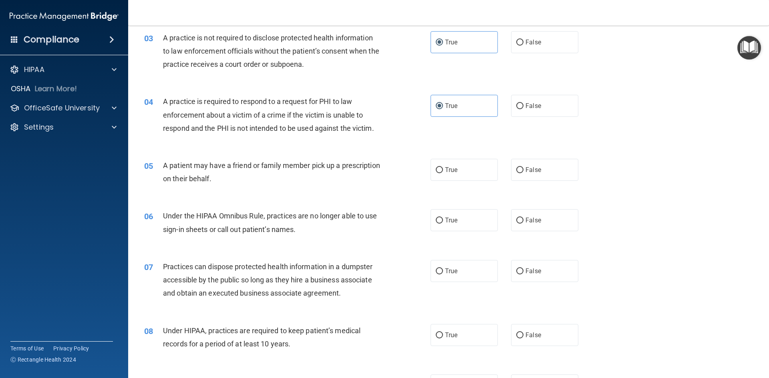
click at [432, 183] on div "05 A patient may have a friend or family member pick up a prescription on their…" at bounding box center [287, 174] width 310 height 30
click at [437, 176] on label "True" at bounding box center [463, 170] width 67 height 22
click at [437, 173] on input "True" at bounding box center [439, 170] width 7 height 6
radio input "true"
click at [520, 208] on div "06 Under the HIPAA Omnibus Rule, practices are no longer able to use sign-in sh…" at bounding box center [448, 224] width 621 height 50
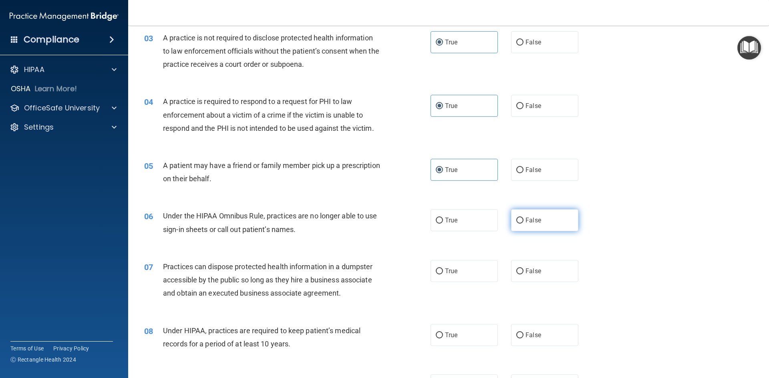
click at [525, 218] on span "False" at bounding box center [533, 221] width 16 height 8
click at [523, 218] on input "False" at bounding box center [519, 221] width 7 height 6
radio input "true"
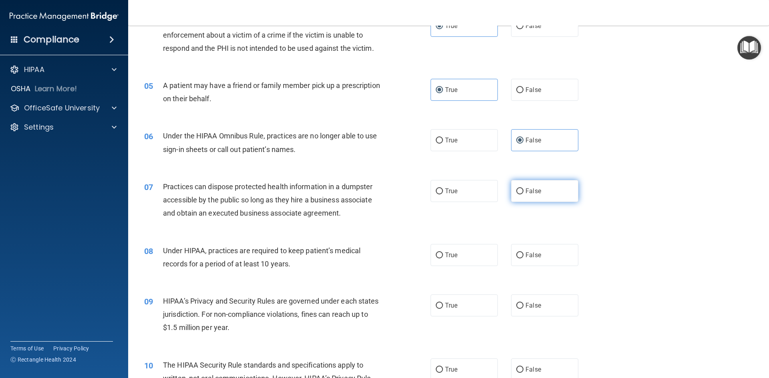
click at [525, 194] on span "False" at bounding box center [533, 191] width 16 height 8
click at [522, 194] on input "False" at bounding box center [519, 192] width 7 height 6
radio input "true"
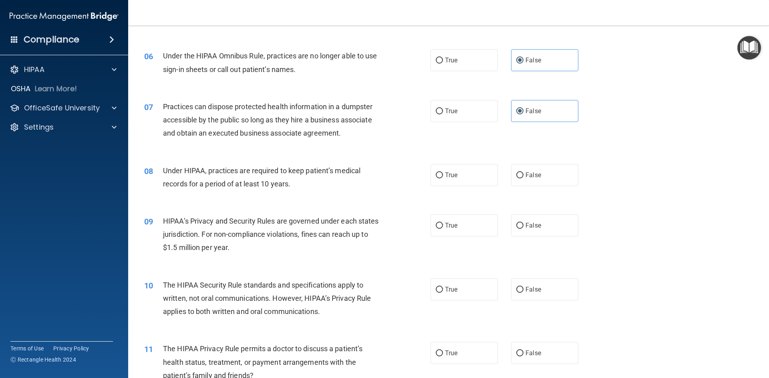
scroll to position [360, 0]
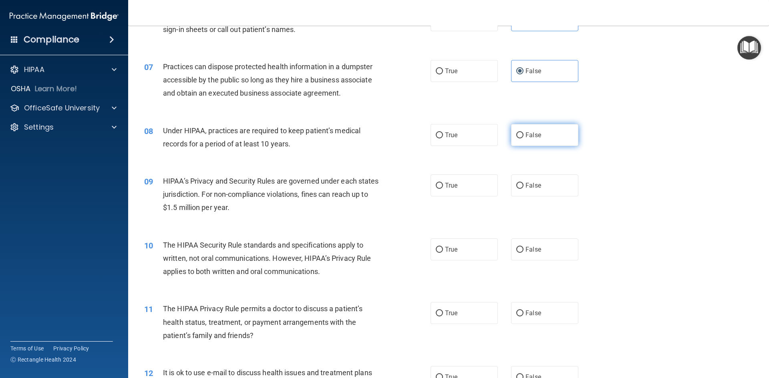
click at [531, 144] on label "False" at bounding box center [544, 135] width 67 height 22
click at [523, 139] on input "False" at bounding box center [519, 136] width 7 height 6
radio input "true"
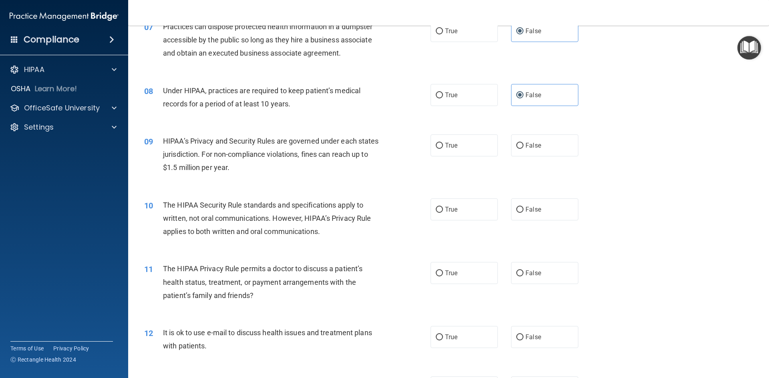
scroll to position [440, 0]
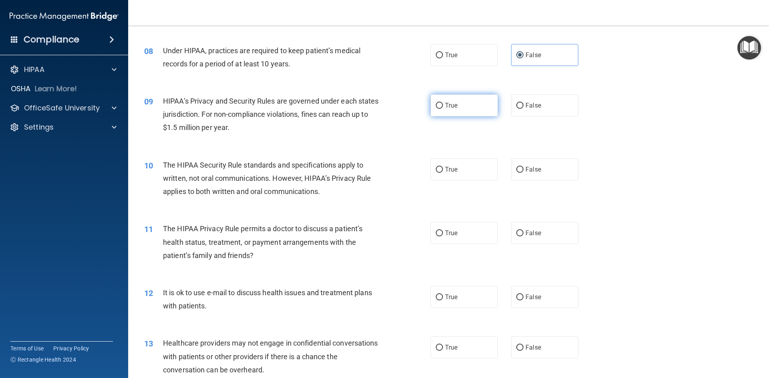
click at [483, 115] on label "True" at bounding box center [463, 105] width 67 height 22
click at [443, 109] on input "True" at bounding box center [439, 106] width 7 height 6
radio input "true"
click at [441, 168] on label "True" at bounding box center [463, 170] width 67 height 22
click at [441, 168] on input "True" at bounding box center [439, 170] width 7 height 6
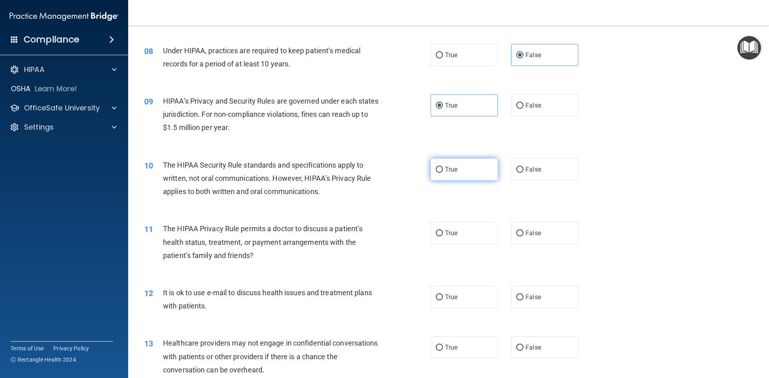
radio input "true"
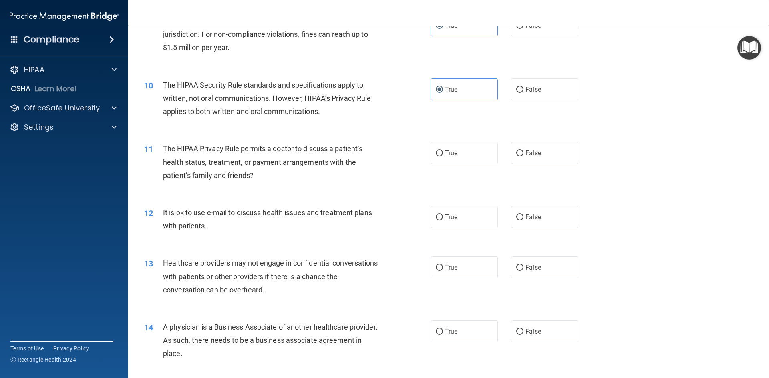
scroll to position [561, 0]
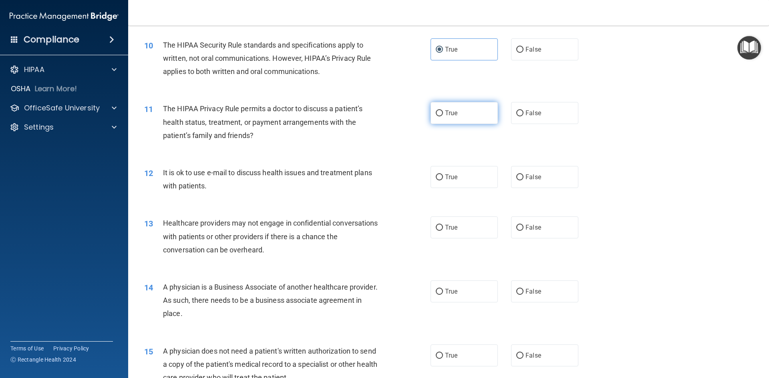
click at [461, 113] on label "True" at bounding box center [463, 113] width 67 height 22
click at [443, 113] on input "True" at bounding box center [439, 113] width 7 height 6
radio input "true"
click at [516, 120] on label "False" at bounding box center [544, 113] width 67 height 22
click at [516, 117] on input "False" at bounding box center [519, 113] width 7 height 6
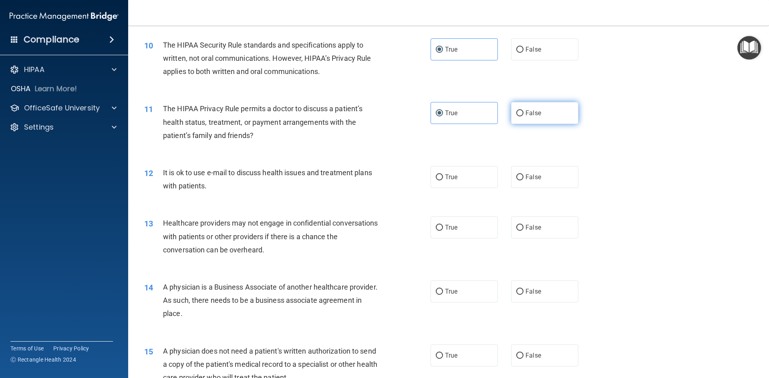
radio input "true"
radio input "false"
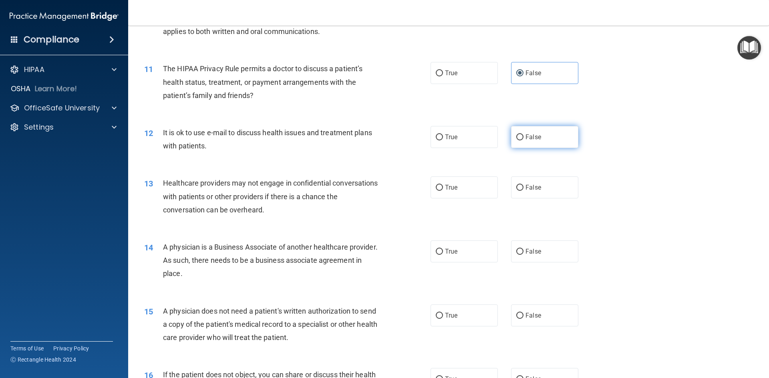
click at [529, 142] on label "False" at bounding box center [544, 137] width 67 height 22
click at [523, 141] on input "False" at bounding box center [519, 138] width 7 height 6
radio input "true"
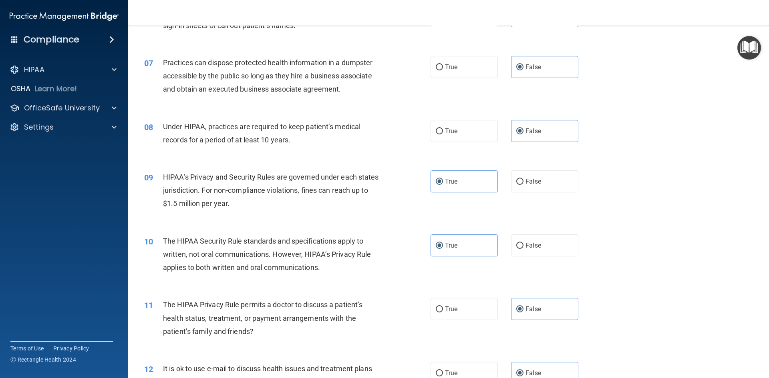
scroll to position [565, 0]
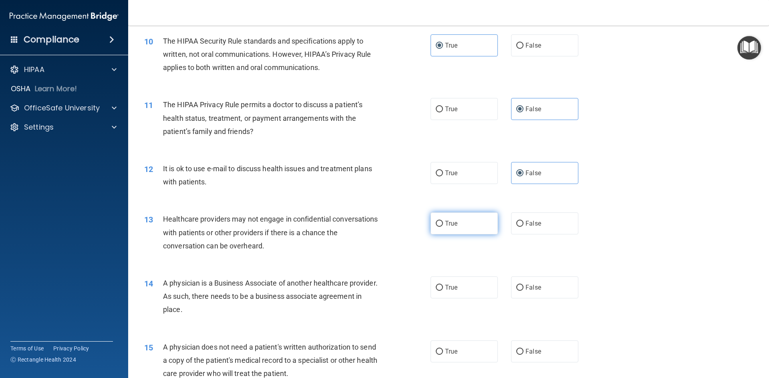
click at [440, 217] on label "True" at bounding box center [463, 224] width 67 height 22
click at [440, 221] on input "True" at bounding box center [439, 224] width 7 height 6
radio input "true"
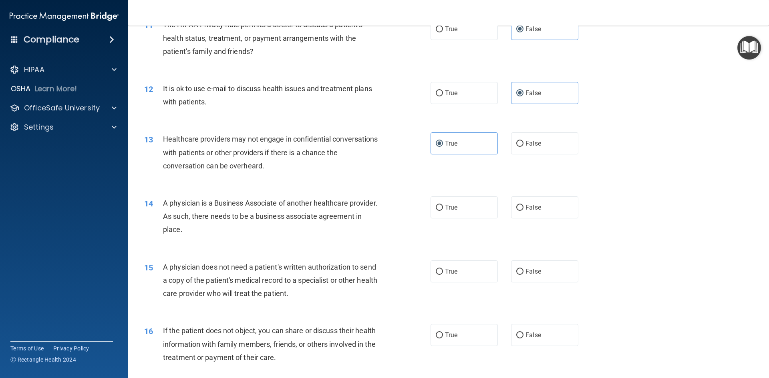
scroll to position [685, 0]
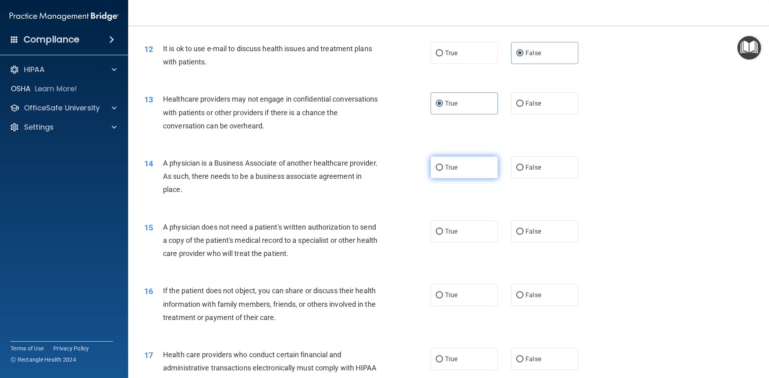
click at [452, 166] on span "True" at bounding box center [451, 168] width 12 height 8
click at [443, 166] on input "True" at bounding box center [439, 168] width 7 height 6
radio input "true"
click at [439, 215] on div "15 A physician does not need a patient's written authorization to send a copy o…" at bounding box center [448, 243] width 621 height 64
click at [436, 227] on label "True" at bounding box center [463, 232] width 67 height 22
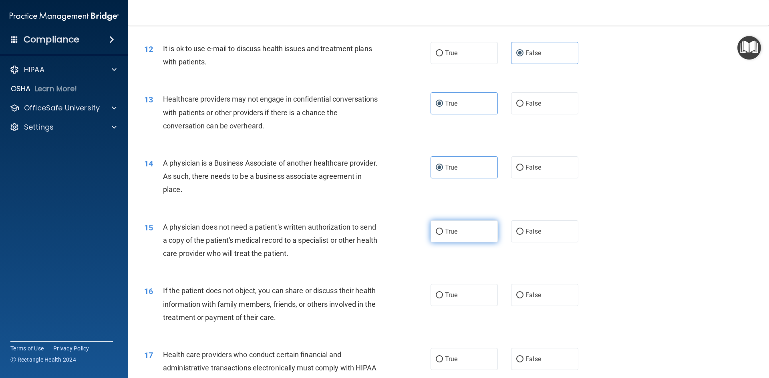
click at [436, 229] on input "True" at bounding box center [439, 232] width 7 height 6
radio input "true"
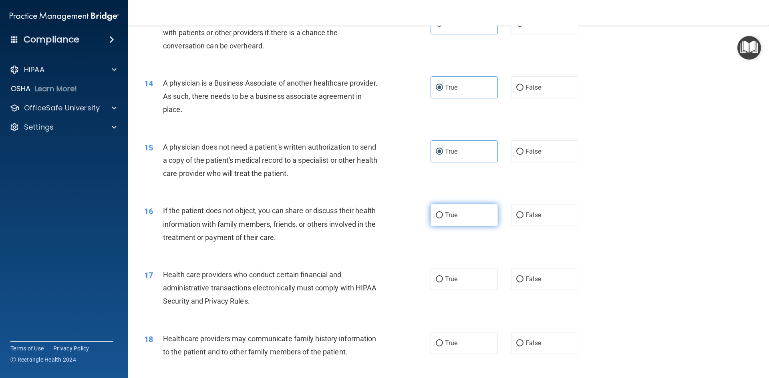
click at [436, 206] on label "True" at bounding box center [463, 215] width 67 height 22
click at [436, 213] on input "True" at bounding box center [439, 216] width 7 height 6
radio input "true"
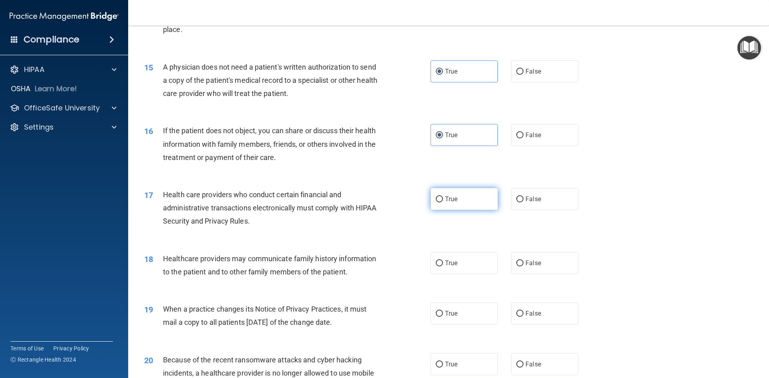
click at [443, 193] on label "True" at bounding box center [463, 199] width 67 height 22
click at [443, 197] on input "True" at bounding box center [439, 200] width 7 height 6
radio input "true"
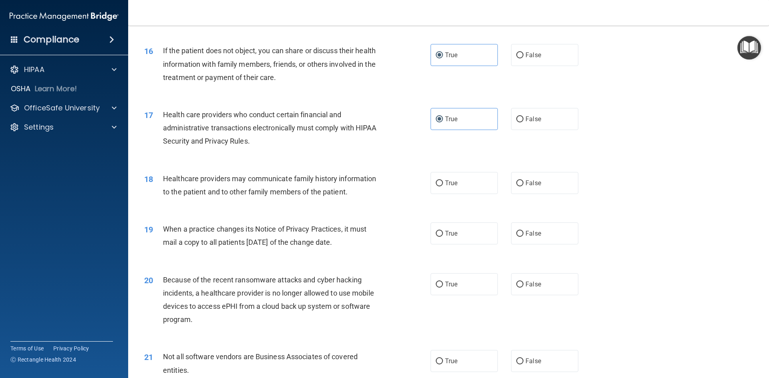
scroll to position [965, 0]
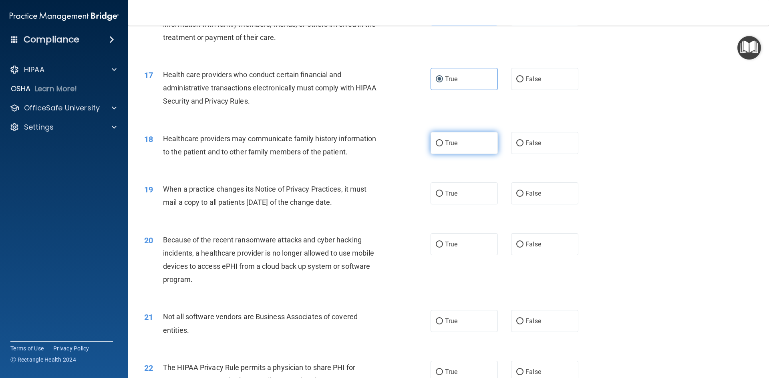
click at [486, 145] on label "True" at bounding box center [463, 143] width 67 height 22
click at [443, 145] on input "True" at bounding box center [439, 144] width 7 height 6
radio input "true"
click at [453, 201] on label "True" at bounding box center [463, 194] width 67 height 22
click at [443, 197] on input "True" at bounding box center [439, 194] width 7 height 6
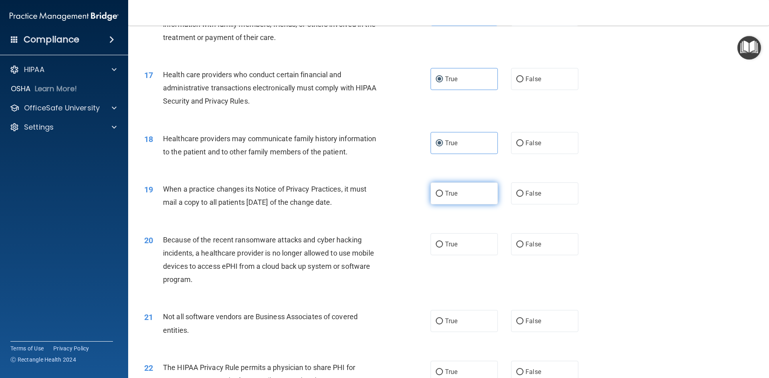
radio input "true"
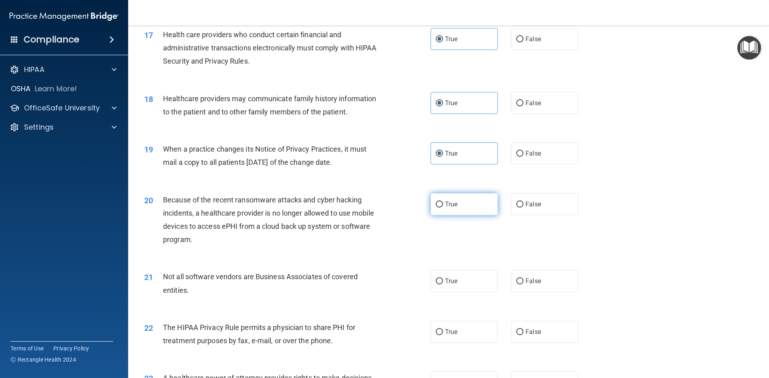
click at [430, 199] on label "True" at bounding box center [463, 204] width 67 height 22
click at [436, 202] on input "True" at bounding box center [439, 205] width 7 height 6
radio input "true"
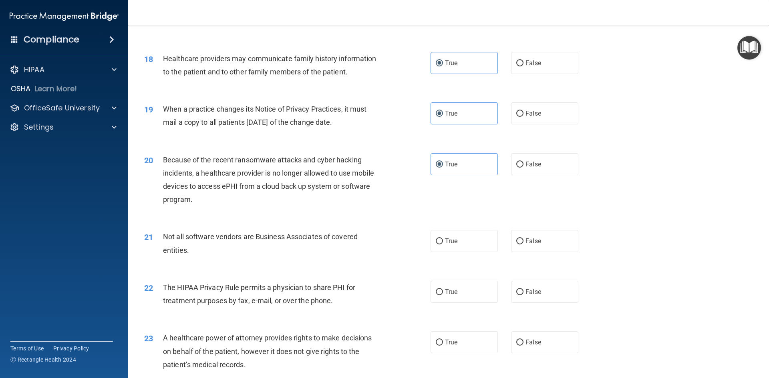
scroll to position [1085, 0]
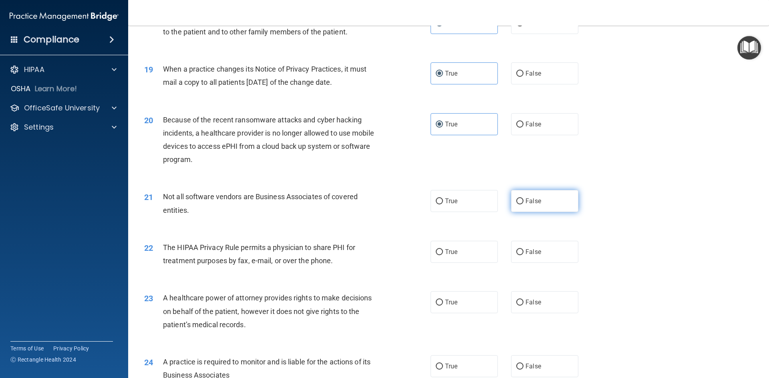
click at [520, 203] on label "False" at bounding box center [544, 201] width 67 height 22
click at [520, 203] on input "False" at bounding box center [519, 202] width 7 height 6
radio input "true"
click at [479, 201] on label "True" at bounding box center [463, 201] width 67 height 22
click at [443, 201] on input "True" at bounding box center [439, 202] width 7 height 6
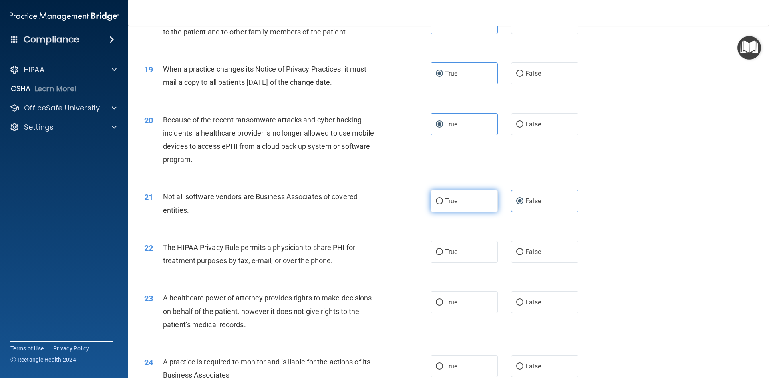
radio input "true"
radio input "false"
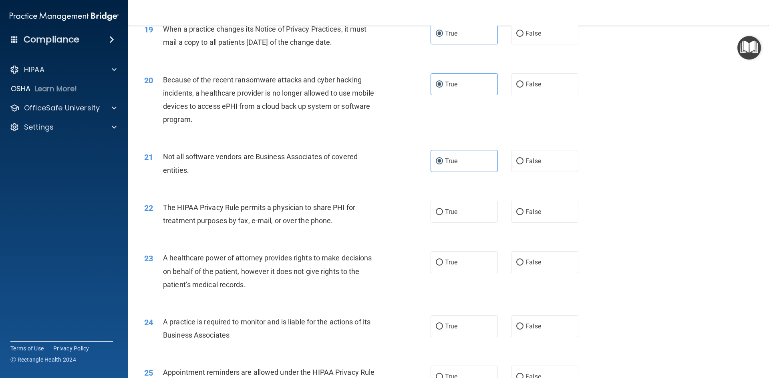
scroll to position [1165, 0]
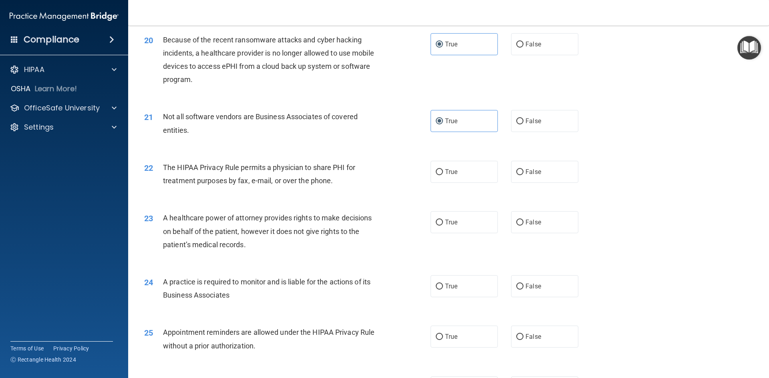
click at [516, 187] on div "22 The HIPAA Privacy Rule permits a physician to share PHI for treatment purpos…" at bounding box center [448, 176] width 621 height 50
click at [525, 177] on label "False" at bounding box center [544, 172] width 67 height 22
click at [523, 175] on input "False" at bounding box center [519, 172] width 7 height 6
radio input "true"
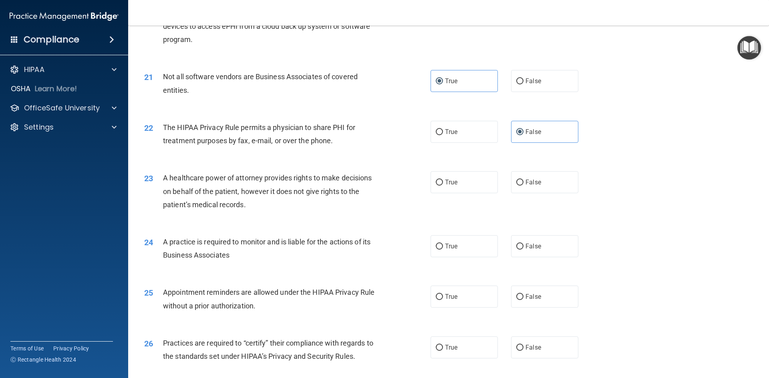
scroll to position [1245, 0]
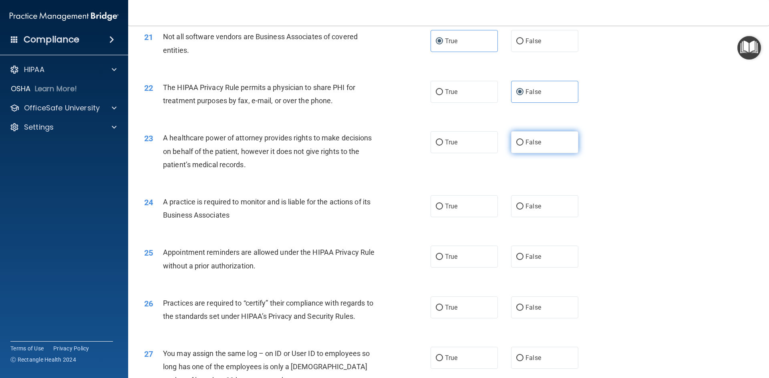
click at [511, 152] on label "False" at bounding box center [544, 142] width 67 height 22
click at [516, 146] on input "False" at bounding box center [519, 143] width 7 height 6
radio input "true"
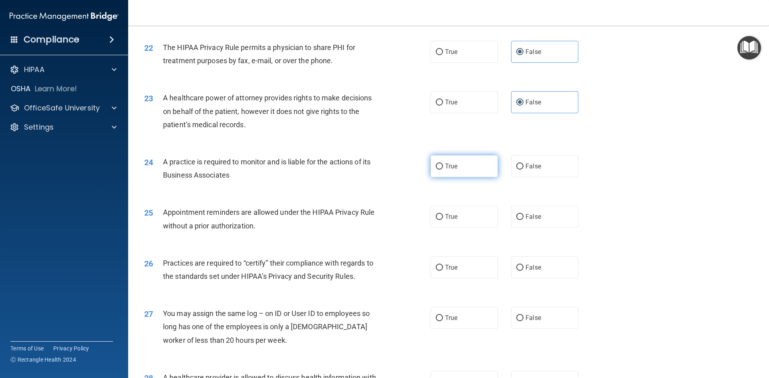
click at [453, 165] on span "True" at bounding box center [451, 167] width 12 height 8
click at [443, 165] on input "True" at bounding box center [439, 167] width 7 height 6
radio input "true"
click at [441, 215] on label "True" at bounding box center [463, 217] width 67 height 22
click at [441, 215] on input "True" at bounding box center [439, 217] width 7 height 6
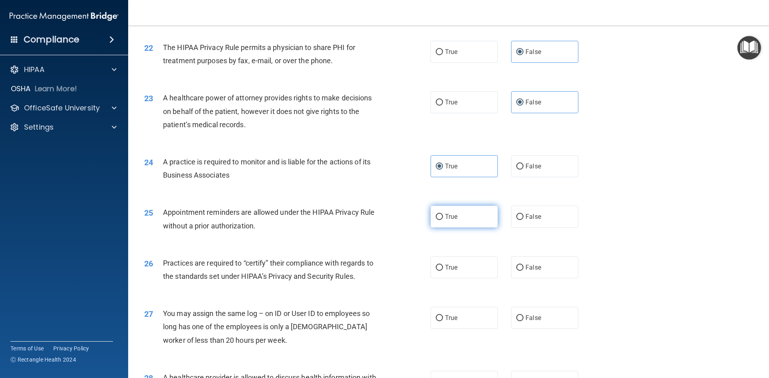
radio input "true"
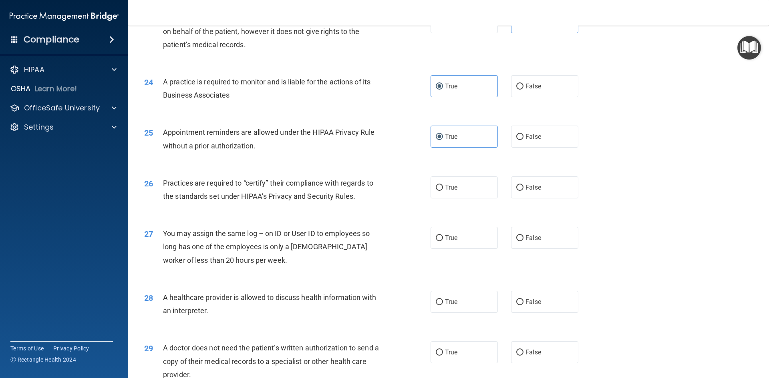
scroll to position [1405, 0]
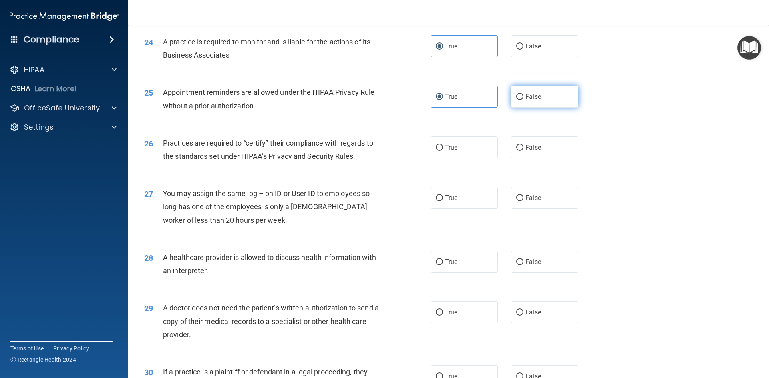
click at [529, 104] on label "False" at bounding box center [544, 97] width 67 height 22
click at [523, 100] on input "False" at bounding box center [519, 97] width 7 height 6
radio input "true"
radio input "false"
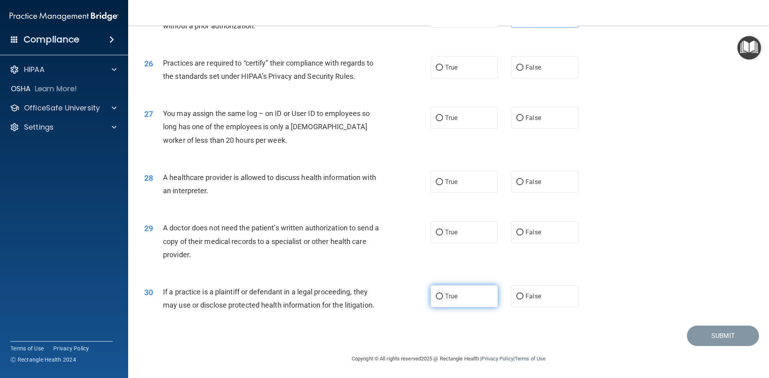
click at [442, 298] on label "True" at bounding box center [463, 296] width 67 height 22
click at [442, 298] on input "True" at bounding box center [439, 297] width 7 height 6
radio input "true"
click at [452, 240] on label "True" at bounding box center [463, 232] width 67 height 22
click at [443, 236] on input "True" at bounding box center [439, 233] width 7 height 6
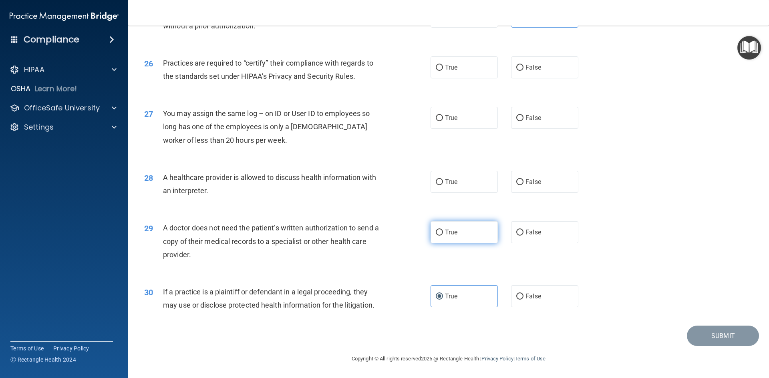
radio input "true"
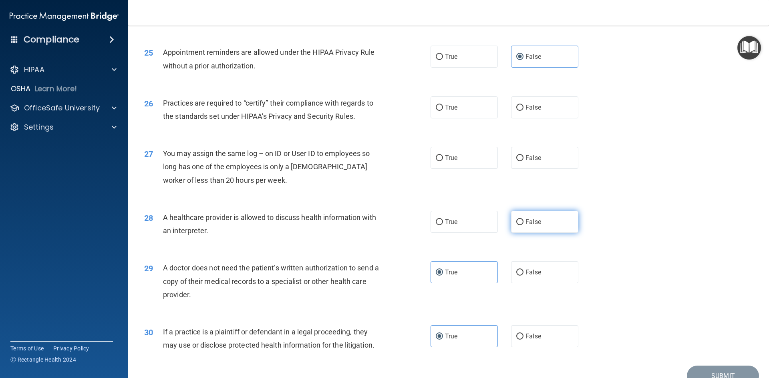
click at [529, 225] on span "False" at bounding box center [533, 222] width 16 height 8
click at [523, 225] on input "False" at bounding box center [519, 222] width 7 height 6
radio input "true"
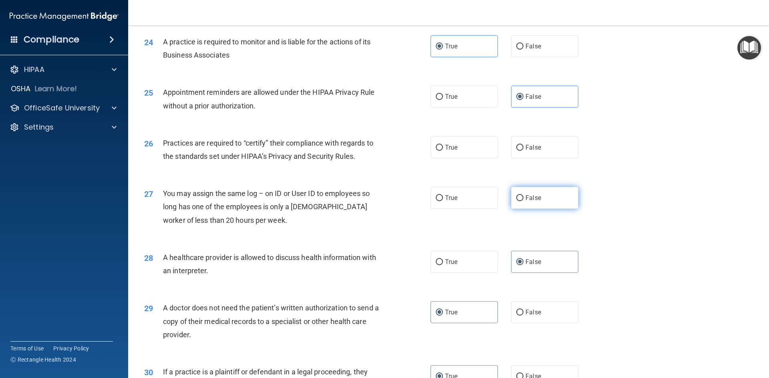
click at [540, 199] on label "False" at bounding box center [544, 198] width 67 height 22
click at [523, 199] on input "False" at bounding box center [519, 198] width 7 height 6
radio input "true"
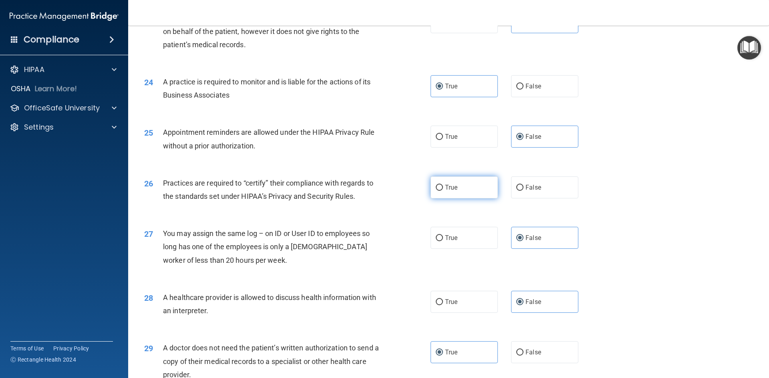
click at [456, 193] on label "True" at bounding box center [463, 188] width 67 height 22
click at [443, 191] on input "True" at bounding box center [439, 188] width 7 height 6
radio input "true"
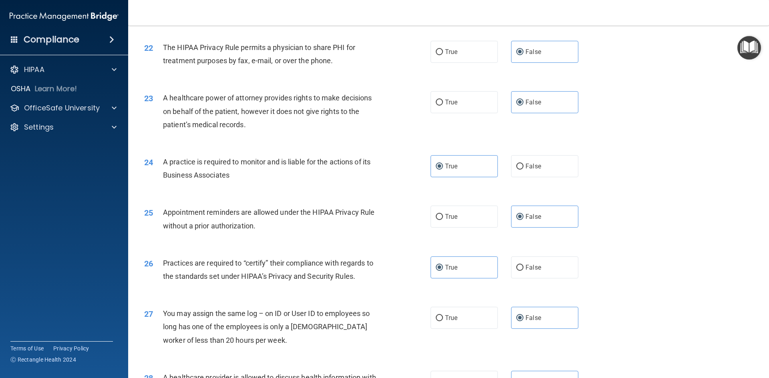
scroll to position [1485, 0]
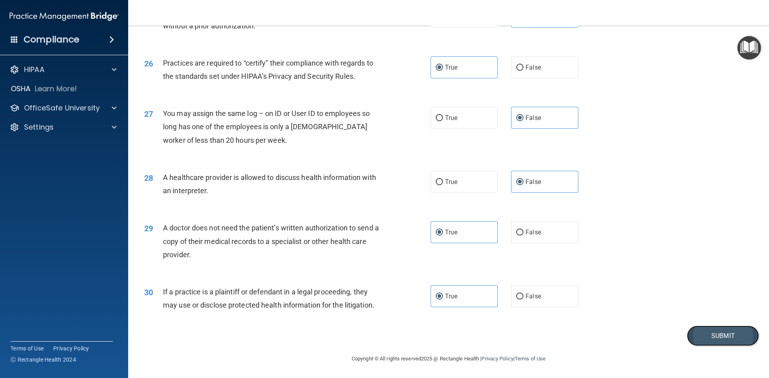
click at [697, 332] on button "Submit" at bounding box center [723, 336] width 72 height 20
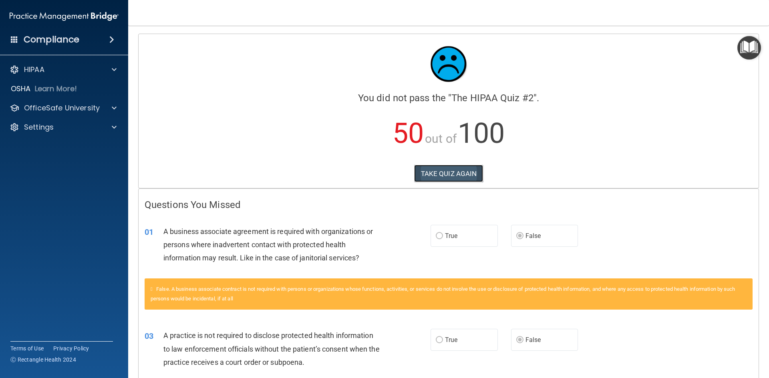
click at [438, 176] on button "TAKE QUIZ AGAIN" at bounding box center [448, 174] width 69 height 18
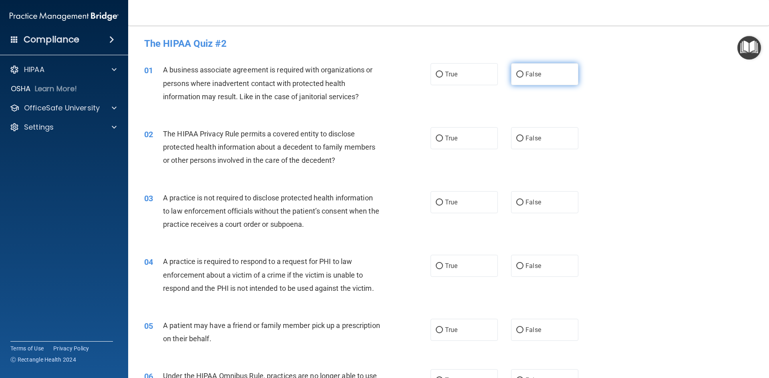
click at [527, 68] on label "False" at bounding box center [544, 74] width 67 height 22
click at [523, 72] on input "False" at bounding box center [519, 75] width 7 height 6
radio input "true"
drag, startPoint x: 522, startPoint y: 194, endPoint x: 520, endPoint y: 200, distance: 6.2
click at [521, 194] on label "False" at bounding box center [544, 202] width 67 height 22
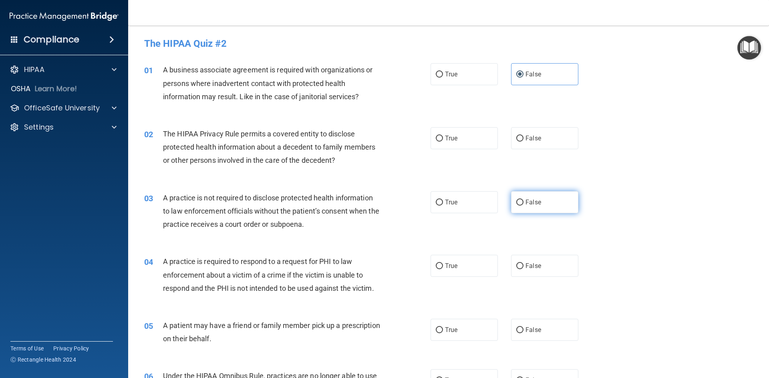
click at [521, 200] on input "False" at bounding box center [519, 203] width 7 height 6
radio input "true"
click at [439, 135] on label "True" at bounding box center [463, 138] width 67 height 22
click at [439, 136] on input "True" at bounding box center [439, 139] width 7 height 6
radio input "true"
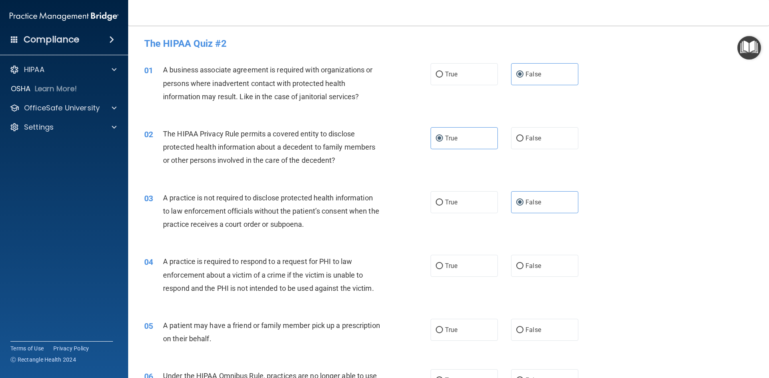
scroll to position [80, 0]
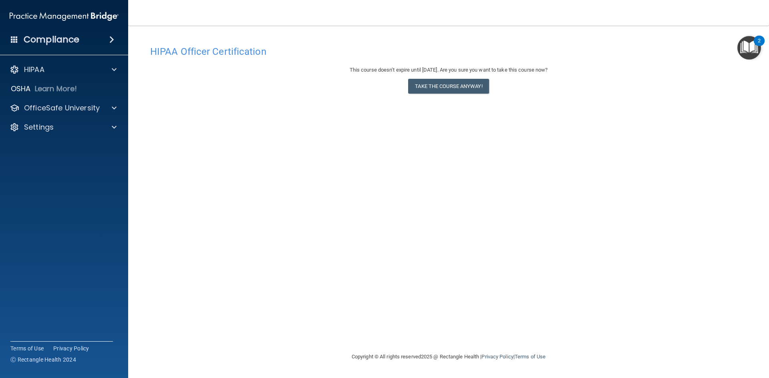
click at [758, 49] on div "2" at bounding box center [758, 46] width 3 height 10
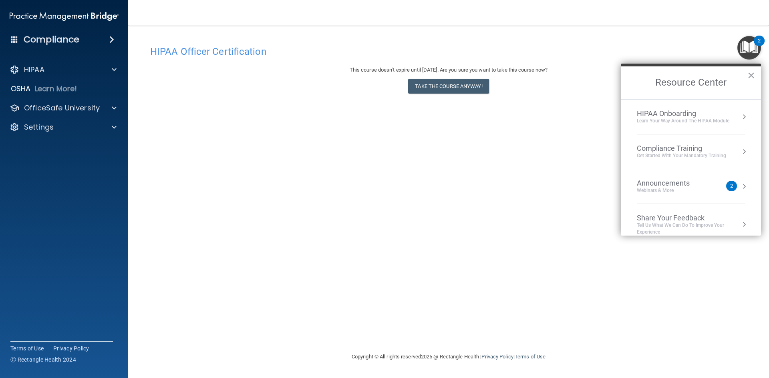
click at [664, 184] on div "Announcements" at bounding box center [671, 183] width 69 height 9
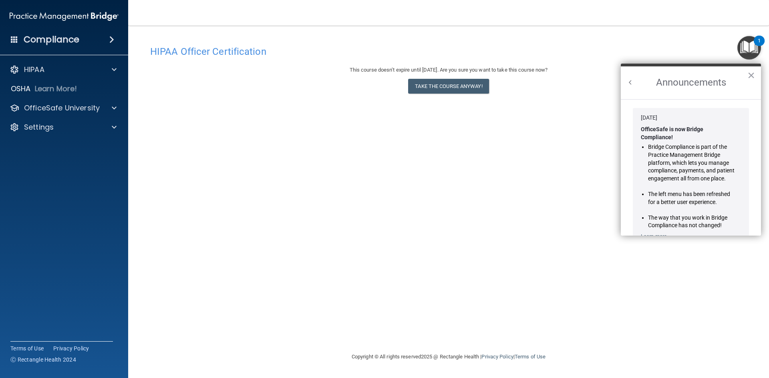
click at [627, 79] on button "Back to Resource Center Home" at bounding box center [630, 82] width 8 height 8
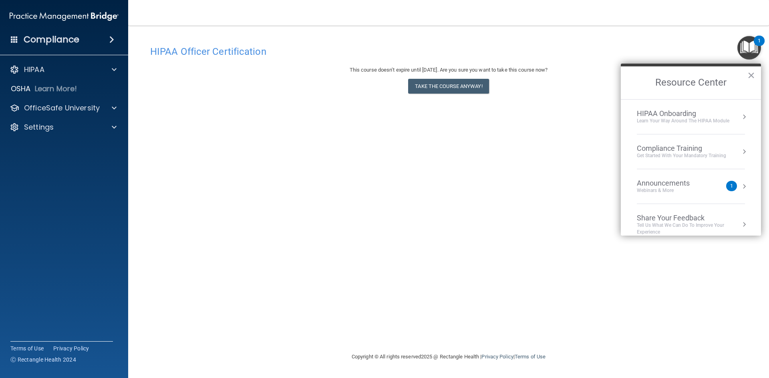
click at [656, 183] on div "Announcements" at bounding box center [671, 183] width 69 height 9
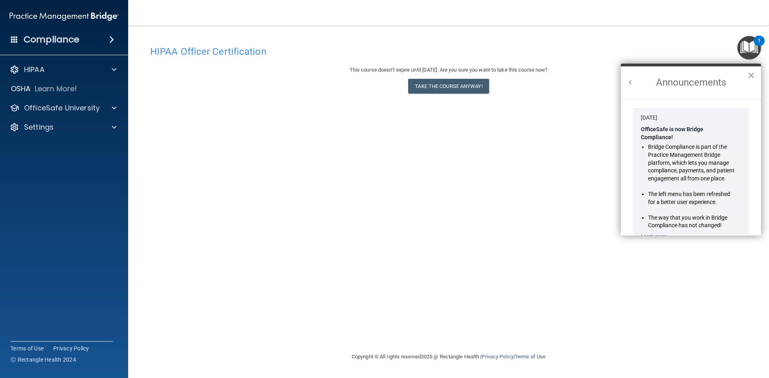
scroll to position [131, 0]
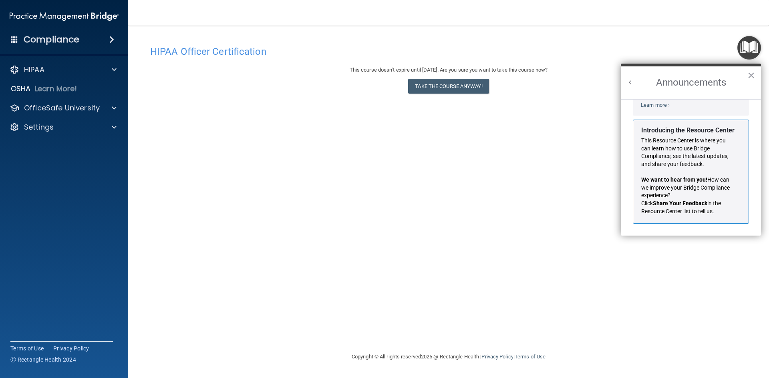
click at [758, 73] on body "Compliance HIPAA Documents and Policies Report an Incident Business Associates …" at bounding box center [384, 189] width 769 height 378
click at [753, 78] on button "×" at bounding box center [751, 75] width 8 height 13
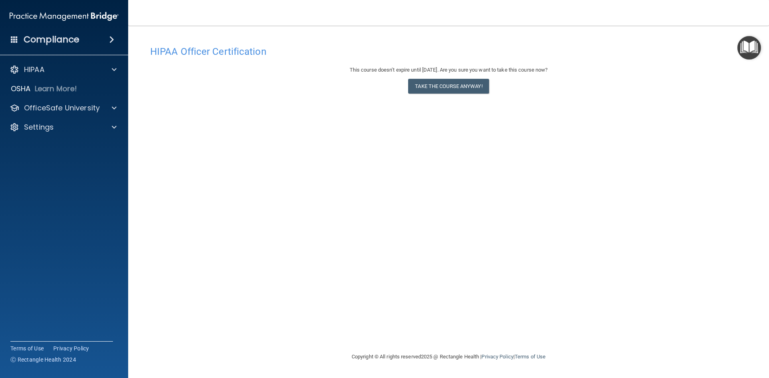
click at [751, 42] on img "Open Resource Center" at bounding box center [749, 48] width 24 height 24
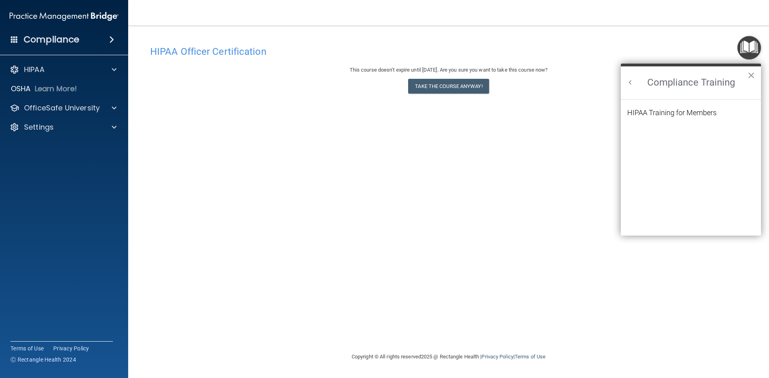
scroll to position [0, 0]
click at [671, 116] on div "HIPAA Training for Members" at bounding box center [671, 112] width 89 height 7
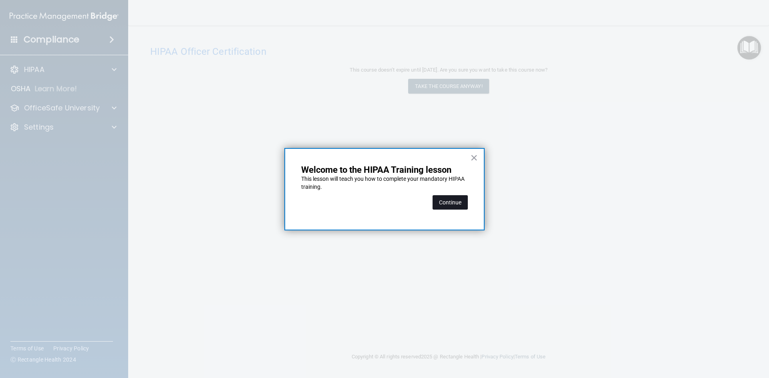
click at [452, 199] on button "Continue" at bounding box center [449, 202] width 35 height 14
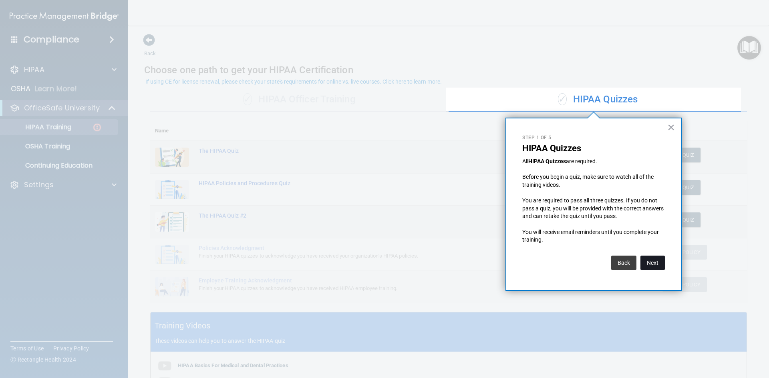
click at [650, 262] on button "Next" at bounding box center [652, 263] width 24 height 14
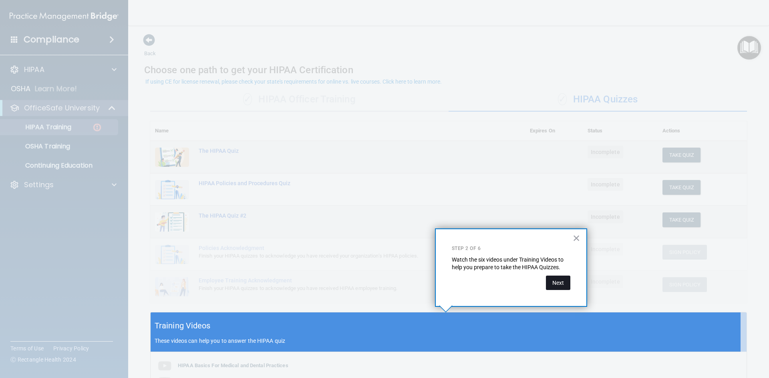
click at [548, 281] on button "Next" at bounding box center [558, 283] width 24 height 14
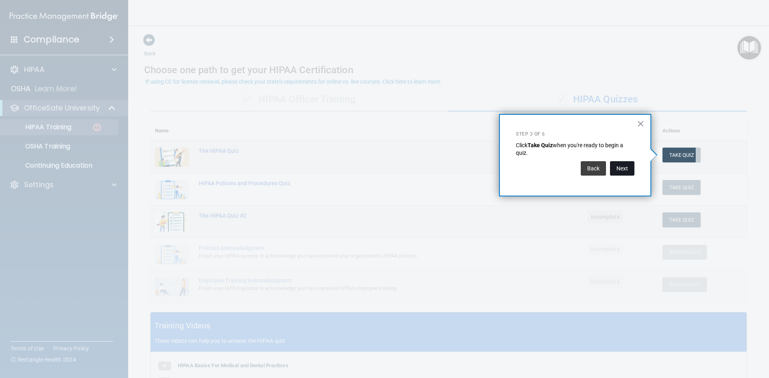
click at [620, 173] on button "Next" at bounding box center [622, 168] width 24 height 14
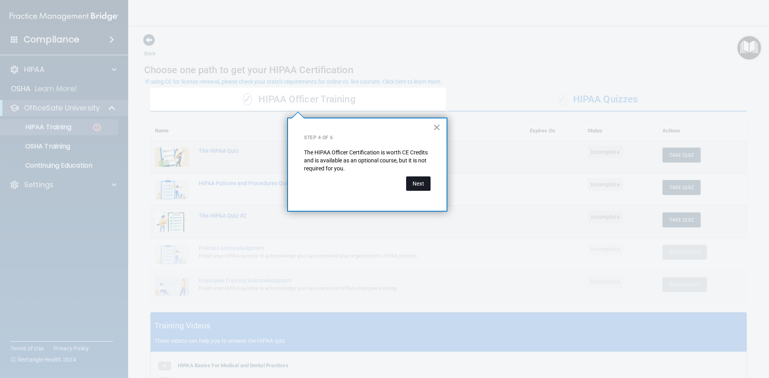
click at [408, 186] on button "Next" at bounding box center [418, 184] width 24 height 14
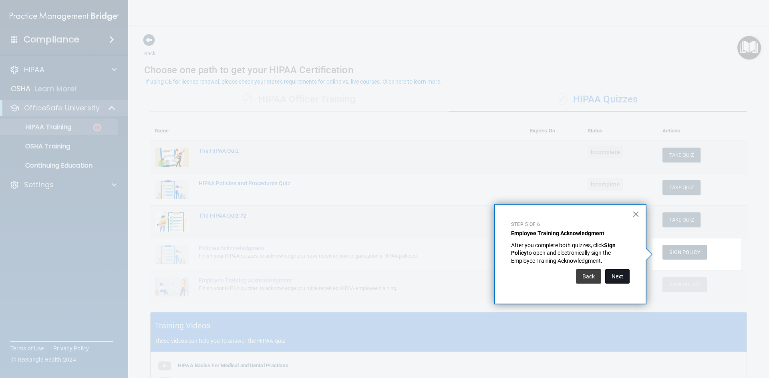
click at [615, 271] on button "Next" at bounding box center [617, 276] width 24 height 14
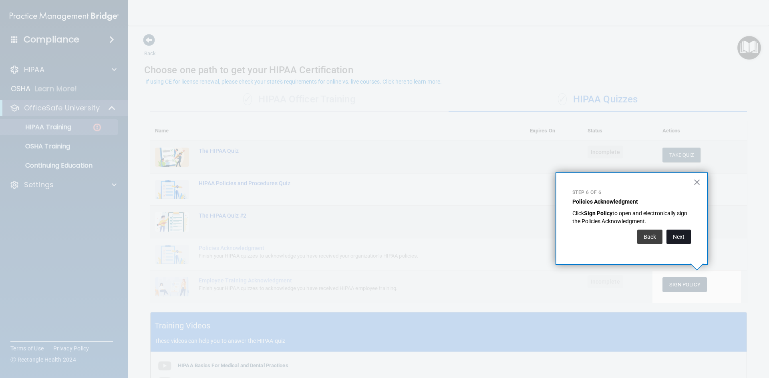
click at [674, 241] on button "Next" at bounding box center [678, 237] width 24 height 14
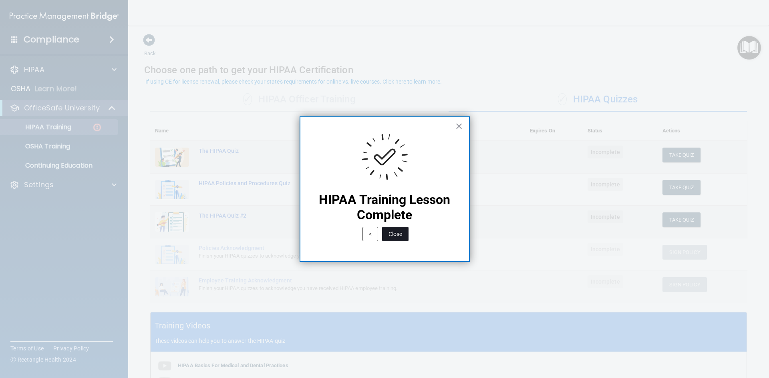
click at [402, 231] on button "Close" at bounding box center [395, 234] width 26 height 14
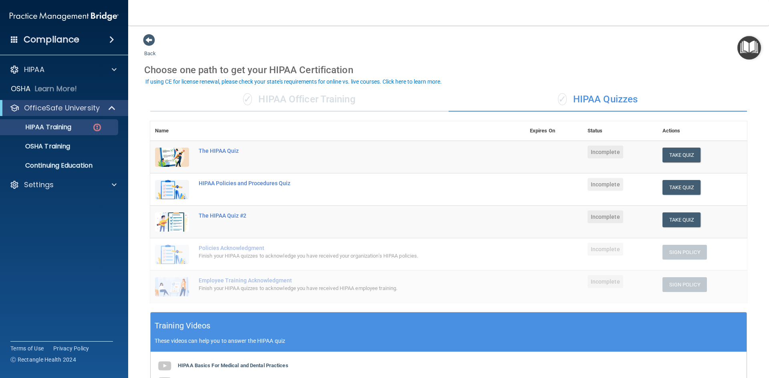
click at [287, 103] on div "✓ HIPAA Officer Training" at bounding box center [299, 100] width 298 height 24
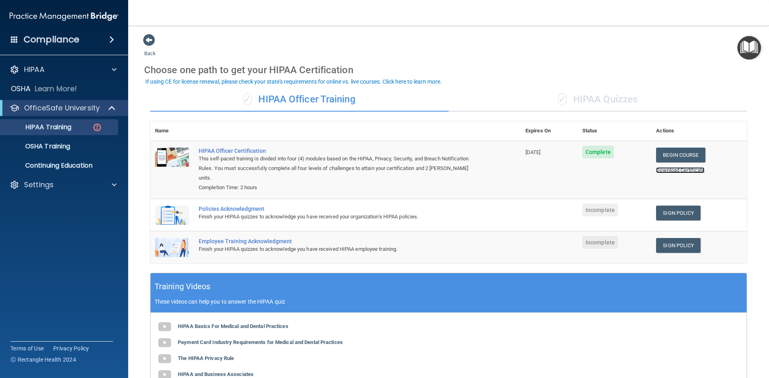
click at [664, 173] on link "Download Certificate" at bounding box center [680, 170] width 48 height 6
click at [572, 101] on div "✓ HIPAA Quizzes" at bounding box center [597, 100] width 298 height 24
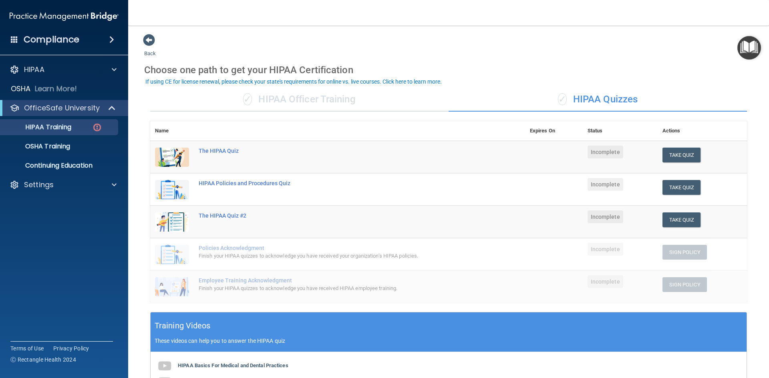
click at [366, 98] on div "✓ HIPAA Officer Training" at bounding box center [299, 100] width 298 height 24
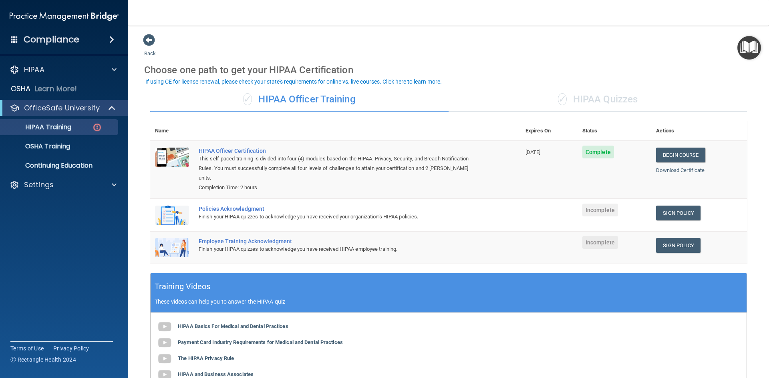
click at [577, 102] on div "✓ HIPAA Quizzes" at bounding box center [597, 100] width 298 height 24
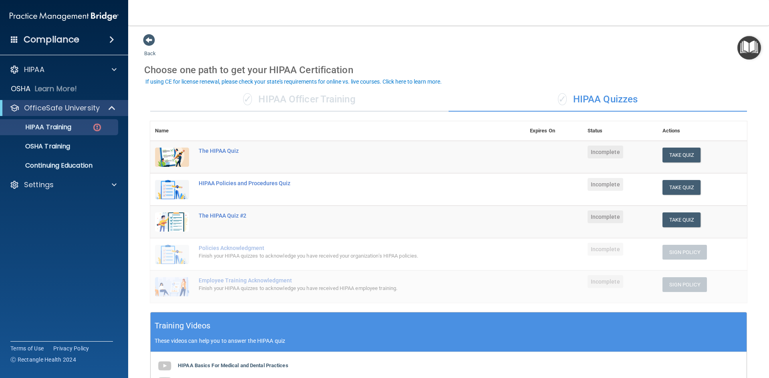
click at [293, 96] on div "✓ HIPAA Officer Training" at bounding box center [299, 100] width 298 height 24
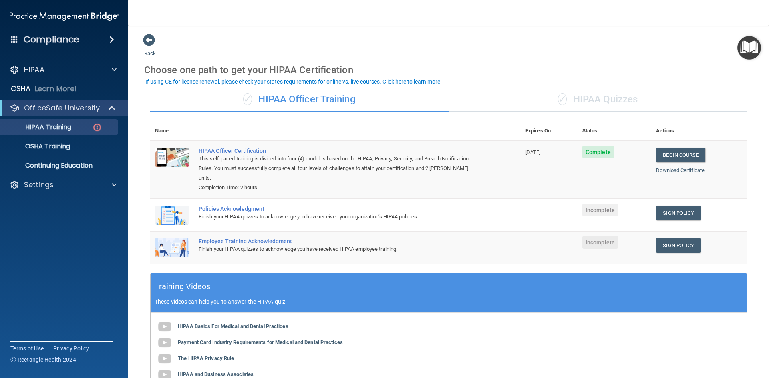
click at [594, 105] on div "✓ HIPAA Quizzes" at bounding box center [597, 100] width 298 height 24
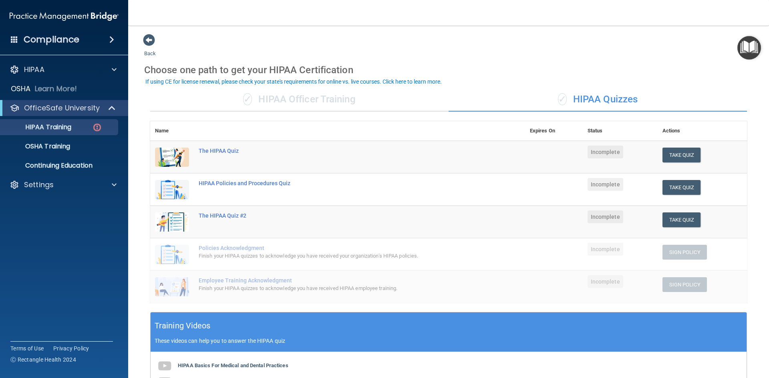
click at [384, 100] on div "✓ HIPAA Officer Training" at bounding box center [299, 100] width 298 height 24
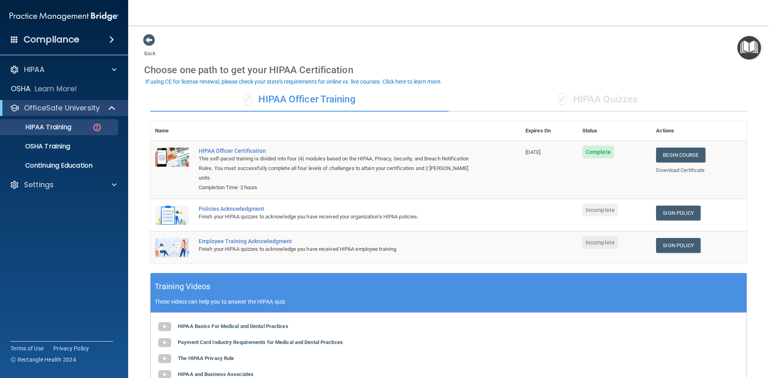
click at [576, 98] on div "✓ HIPAA Quizzes" at bounding box center [597, 100] width 298 height 24
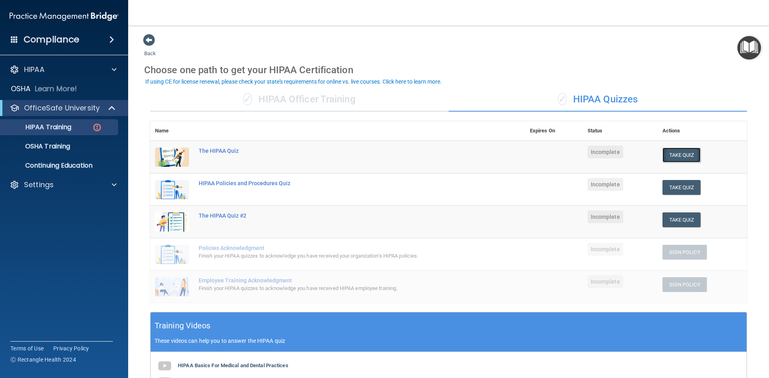
click at [675, 151] on button "Take Quiz" at bounding box center [681, 155] width 38 height 15
